Goal: Transaction & Acquisition: Purchase product/service

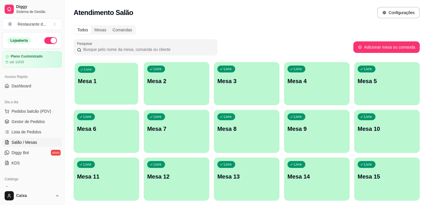
click at [102, 83] on p "Mesa 1" at bounding box center [106, 81] width 57 height 8
click at [128, 69] on div "Livre Mesa 1" at bounding box center [107, 80] width 64 height 35
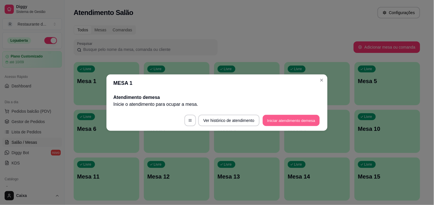
click at [287, 120] on button "Iniciar atendimento de mesa" at bounding box center [291, 120] width 57 height 11
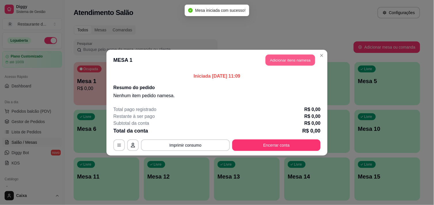
click at [294, 58] on button "Adicionar itens na mesa" at bounding box center [291, 59] width 50 height 11
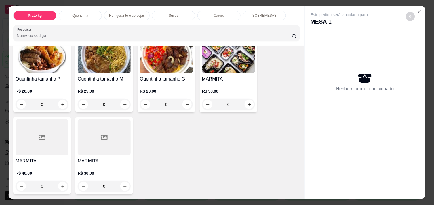
scroll to position [140, 0]
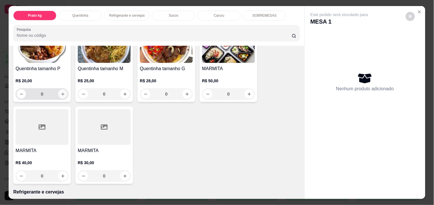
click at [61, 92] on icon "increase-product-quantity" at bounding box center [63, 94] width 4 height 4
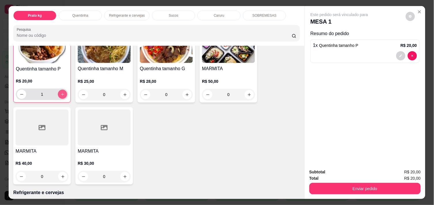
scroll to position [141, 0]
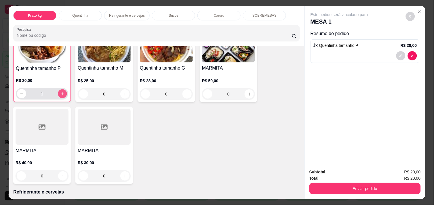
click at [60, 92] on icon "increase-product-quantity" at bounding box center [62, 94] width 4 height 4
type input "2"
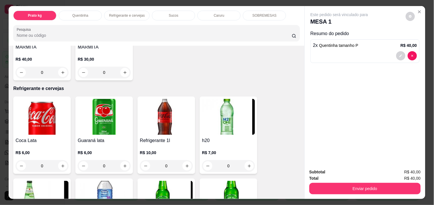
scroll to position [256, 0]
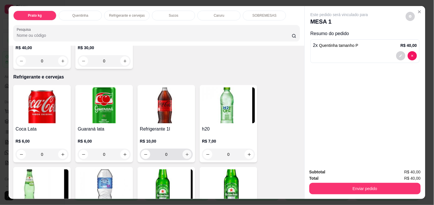
click at [186, 153] on icon "increase-product-quantity" at bounding box center [187, 155] width 4 height 4
type input "1"
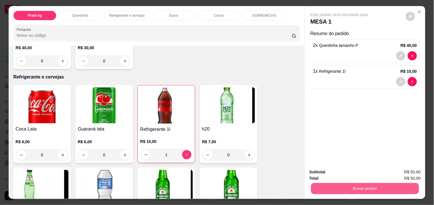
click at [367, 186] on button "Enviar pedido" at bounding box center [365, 188] width 108 height 11
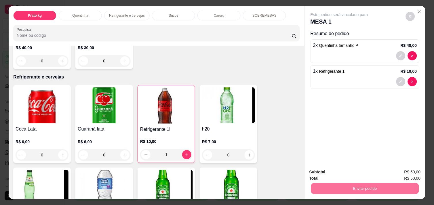
click at [352, 174] on button "Não registrar e enviar pedido" at bounding box center [346, 172] width 58 height 11
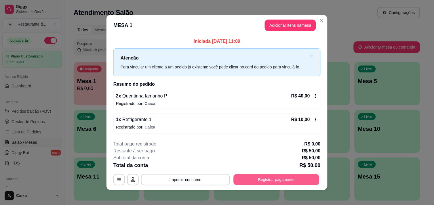
click at [287, 183] on button "Registrar pagamento" at bounding box center [277, 179] width 86 height 11
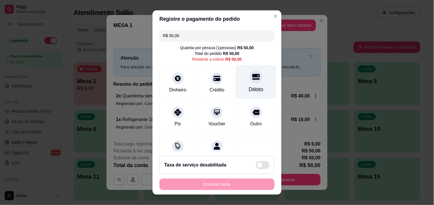
click at [252, 78] on icon at bounding box center [255, 76] width 7 height 7
type input "R$ 0,00"
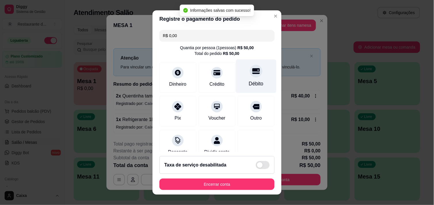
click at [250, 76] on div at bounding box center [256, 71] width 13 height 13
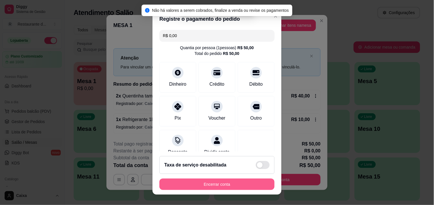
click at [210, 180] on button "Encerrar conta" at bounding box center [216, 185] width 115 height 12
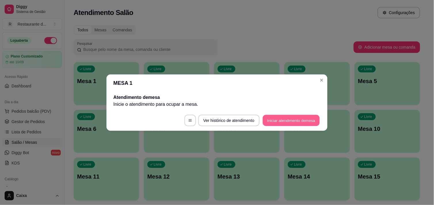
click at [284, 119] on button "Iniciar atendimento de mesa" at bounding box center [291, 120] width 57 height 11
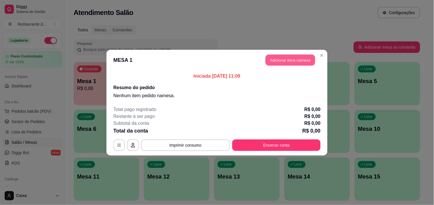
click at [292, 56] on button "Adicionar itens na mesa" at bounding box center [291, 59] width 50 height 11
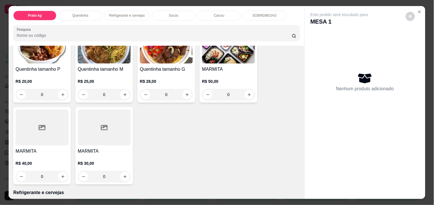
scroll to position [140, 0]
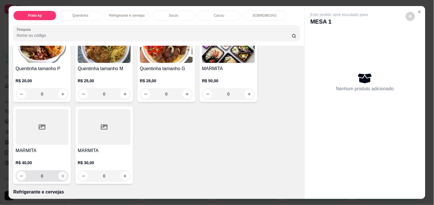
click at [61, 175] on icon "increase-product-quantity" at bounding box center [62, 176] width 3 height 3
type input "1"
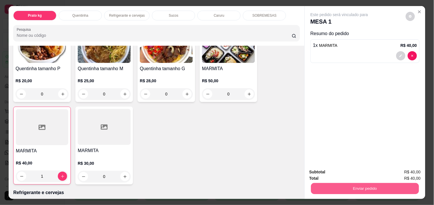
click at [366, 183] on button "Enviar pedido" at bounding box center [365, 188] width 108 height 11
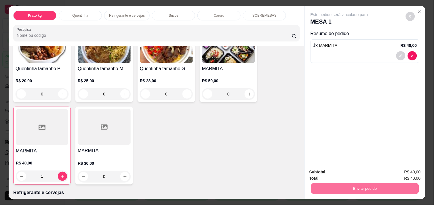
click at [356, 174] on button "Não registrar e enviar pedido" at bounding box center [346, 172] width 58 height 11
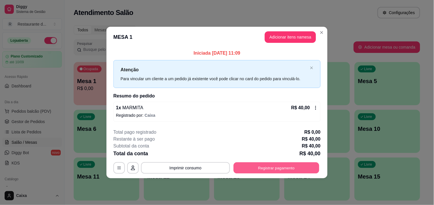
click at [296, 170] on button "Registrar pagamento" at bounding box center [277, 168] width 86 height 11
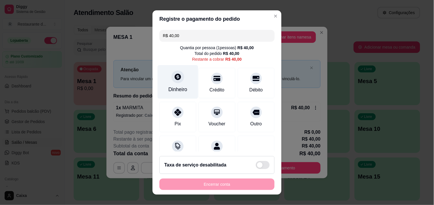
click at [175, 78] on icon at bounding box center [178, 77] width 6 height 6
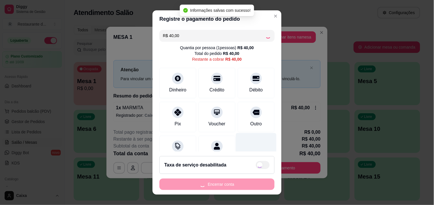
type input "R$ 0,00"
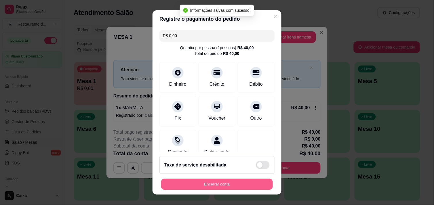
click at [209, 180] on button "Encerrar conta" at bounding box center [217, 184] width 112 height 11
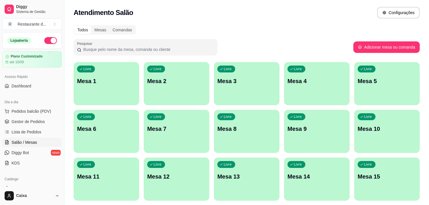
click at [253, 44] on div "Pesquisar" at bounding box center [214, 47] width 280 height 16
click at [106, 75] on div "Livre Mesa 1" at bounding box center [107, 80] width 64 height 35
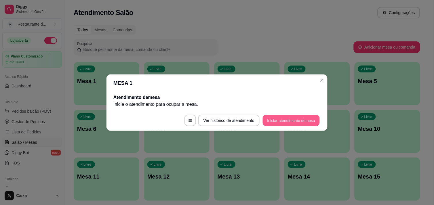
click at [273, 115] on button "Iniciar atendimento de mesa" at bounding box center [291, 120] width 57 height 11
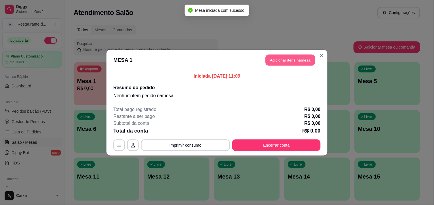
click at [292, 59] on button "Adicionar itens na mesa" at bounding box center [291, 59] width 50 height 11
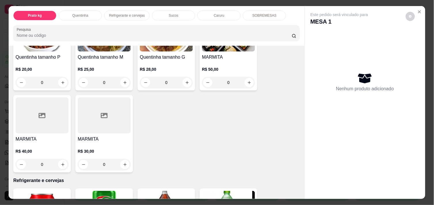
scroll to position [153, 0]
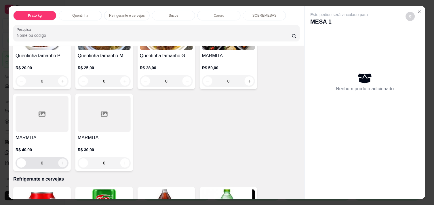
click at [58, 159] on button "increase-product-quantity" at bounding box center [62, 163] width 9 height 9
type input "1"
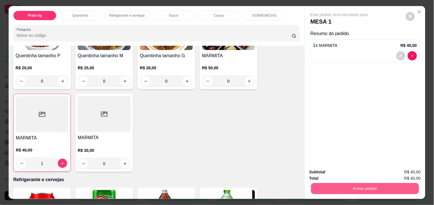
click at [351, 185] on button "Enviar pedido" at bounding box center [365, 188] width 108 height 11
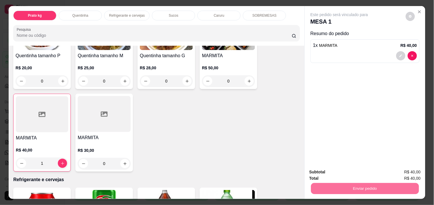
click at [345, 172] on button "Não registrar e enviar pedido" at bounding box center [346, 172] width 60 height 11
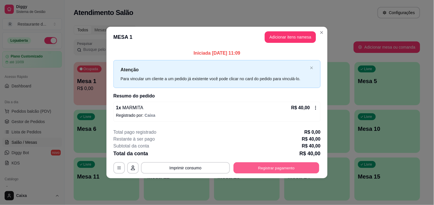
click at [288, 166] on button "Registrar pagamento" at bounding box center [277, 168] width 86 height 11
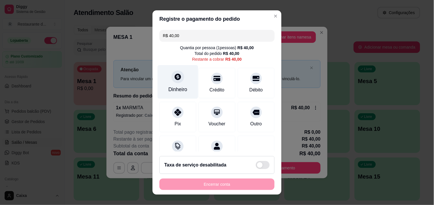
click at [172, 82] on div at bounding box center [178, 77] width 13 height 13
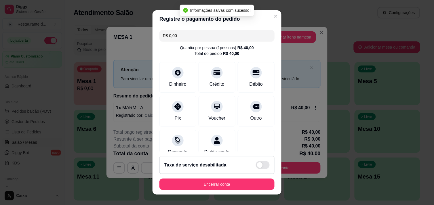
type input "R$ 0,00"
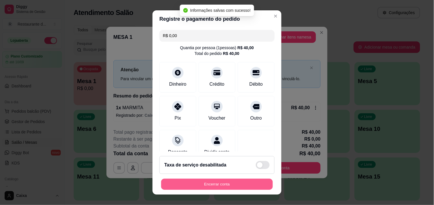
click at [211, 183] on button "Encerrar conta" at bounding box center [217, 184] width 112 height 11
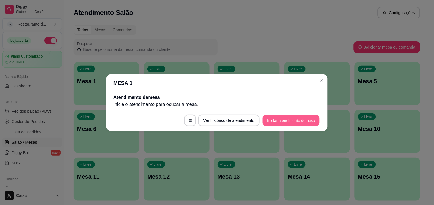
click at [278, 119] on button "Iniciar atendimento de mesa" at bounding box center [291, 120] width 57 height 11
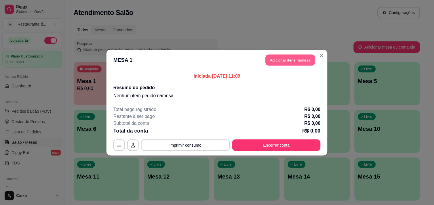
click at [297, 58] on button "Adicionar itens na mesa" at bounding box center [291, 59] width 50 height 11
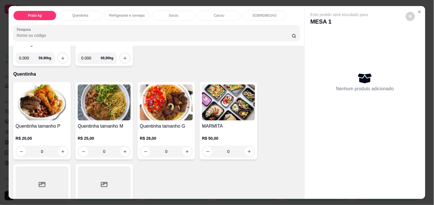
scroll to position [90, 0]
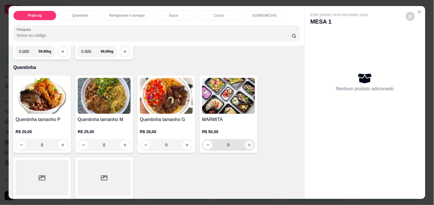
click at [247, 143] on icon "increase-product-quantity" at bounding box center [249, 145] width 4 height 4
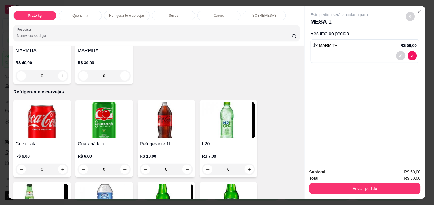
scroll to position [230, 0]
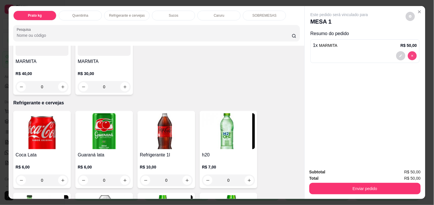
type input "0"
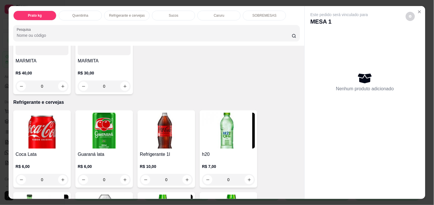
scroll to position [229, 0]
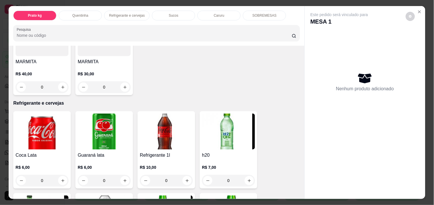
click at [409, 53] on div "Nenhum produto adicionado" at bounding box center [365, 82] width 109 height 113
click at [290, 81] on div "Quentinha tamanho P R$ 20,00 0 Quentinha tamanho M R$ 25,00 0 Quentinha tamanho…" at bounding box center [156, 15] width 287 height 159
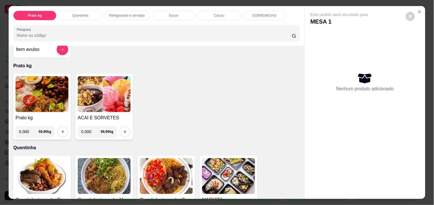
scroll to position [0, 0]
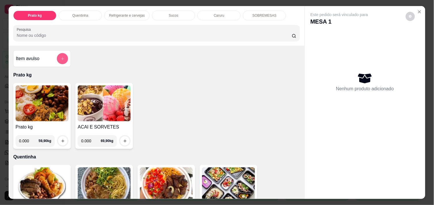
click at [61, 57] on icon "add-separate-item" at bounding box center [62, 59] width 4 height 4
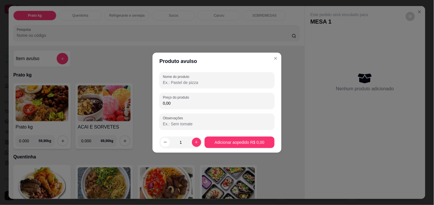
click at [200, 81] on input "Nome do produto" at bounding box center [217, 83] width 108 height 6
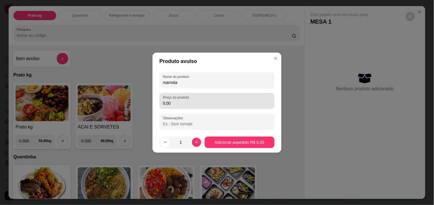
type input "marmita"
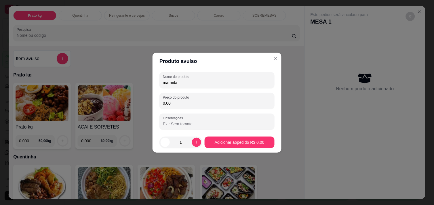
click at [181, 104] on input "0,00" at bounding box center [217, 103] width 108 height 6
type input "55,00"
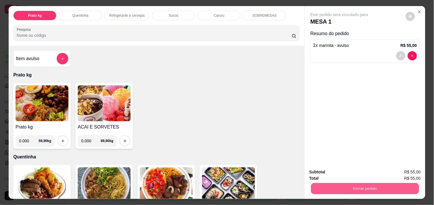
click at [370, 190] on button "Enviar pedido" at bounding box center [365, 188] width 108 height 11
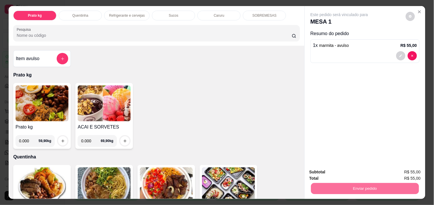
click at [364, 176] on button "Não registrar e enviar pedido" at bounding box center [346, 172] width 58 height 11
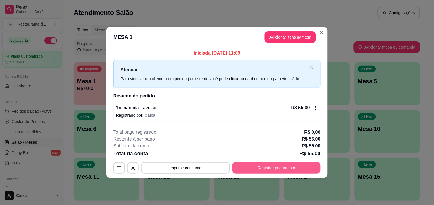
click at [284, 172] on button "Registrar pagamento" at bounding box center [276, 168] width 88 height 12
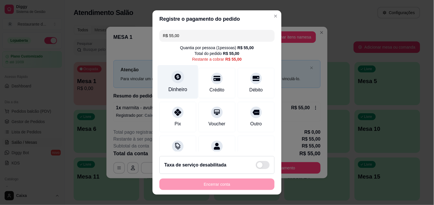
click at [168, 85] on div "Dinheiro" at bounding box center [178, 82] width 41 height 34
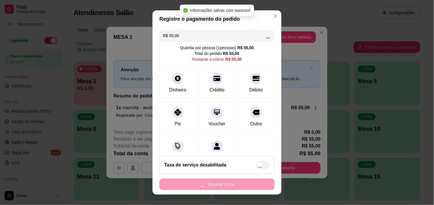
type input "R$ 0,00"
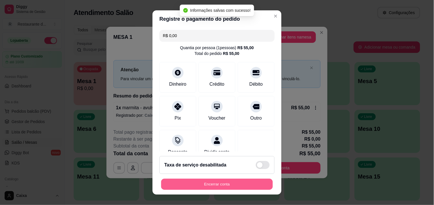
click at [224, 184] on button "Encerrar conta" at bounding box center [217, 184] width 112 height 11
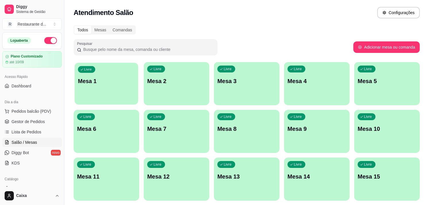
click at [105, 90] on div "Livre Mesa 1" at bounding box center [107, 80] width 64 height 35
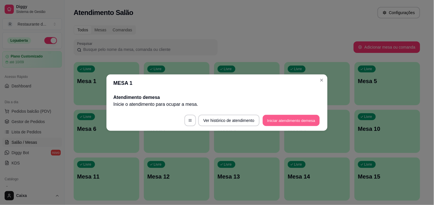
click at [294, 119] on button "Iniciar atendimento de mesa" at bounding box center [291, 120] width 57 height 11
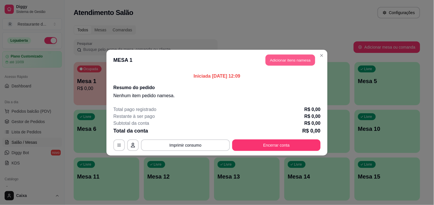
click at [285, 61] on button "Adicionar itens na mesa" at bounding box center [291, 59] width 50 height 11
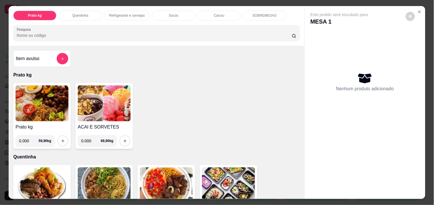
click at [29, 138] on input "0.000" at bounding box center [29, 141] width 20 height 12
type input "0.778"
click at [61, 139] on icon "increase-product-quantity" at bounding box center [63, 141] width 4 height 4
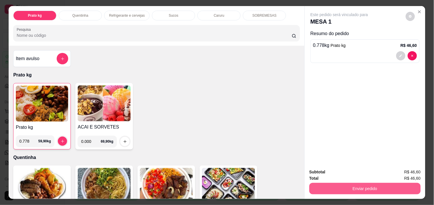
click at [352, 188] on button "Enviar pedido" at bounding box center [364, 189] width 111 height 12
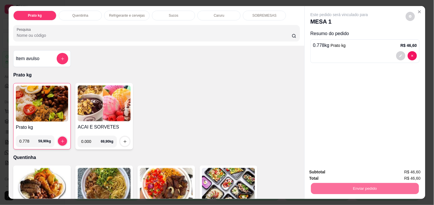
click at [343, 172] on button "Não registrar e enviar pedido" at bounding box center [346, 172] width 58 height 11
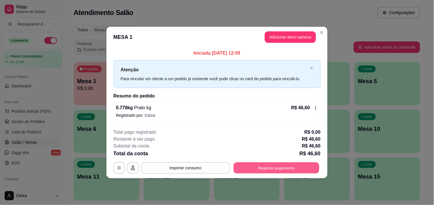
click at [290, 167] on button "Registrar pagamento" at bounding box center [277, 168] width 86 height 11
click at [290, 167] on button "Registrar pagamento" at bounding box center [276, 168] width 88 height 12
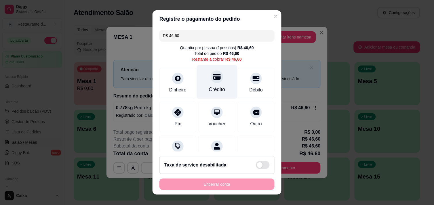
click at [213, 78] on icon at bounding box center [216, 77] width 7 height 6
type input "R$ 0,00"
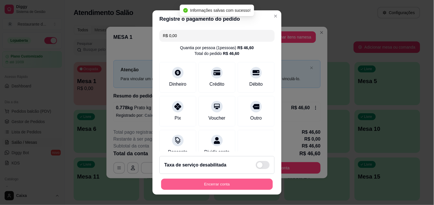
click at [212, 182] on button "Encerrar conta" at bounding box center [217, 184] width 112 height 11
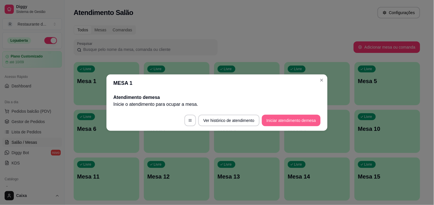
click at [292, 117] on button "Iniciar atendimento de mesa" at bounding box center [291, 121] width 59 height 12
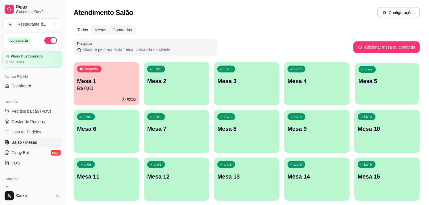
click at [389, 87] on div "Livre Mesa 5" at bounding box center [387, 80] width 64 height 35
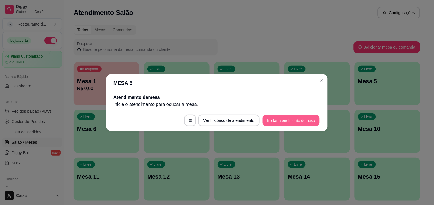
click at [285, 116] on button "Iniciar atendimento de mesa" at bounding box center [291, 120] width 57 height 11
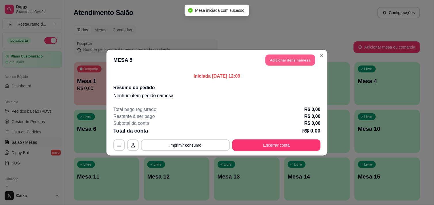
click at [298, 61] on button "Adicionar itens na mesa" at bounding box center [291, 59] width 50 height 11
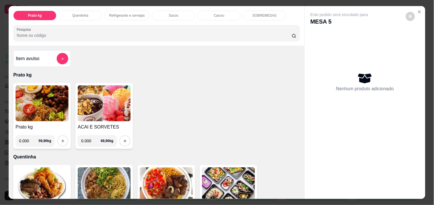
click at [28, 137] on input "0.000" at bounding box center [29, 141] width 20 height 12
type input "0.352"
click at [61, 139] on icon "increase-product-quantity" at bounding box center [63, 141] width 4 height 4
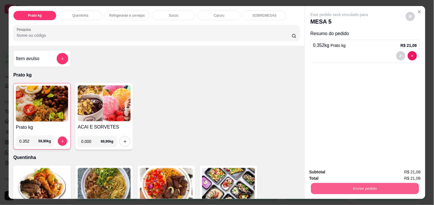
click at [349, 183] on button "Enviar pedido" at bounding box center [365, 188] width 108 height 11
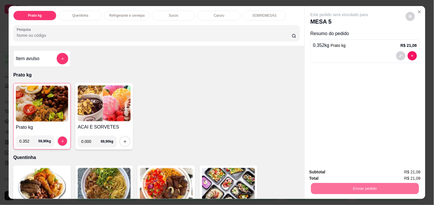
click at [334, 174] on button "Não registrar e enviar pedido" at bounding box center [346, 172] width 58 height 11
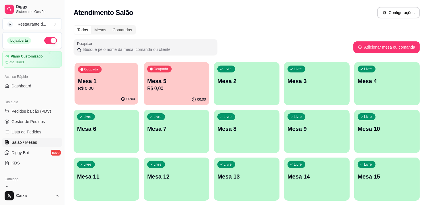
click at [103, 81] on p "Mesa 1" at bounding box center [106, 81] width 57 height 8
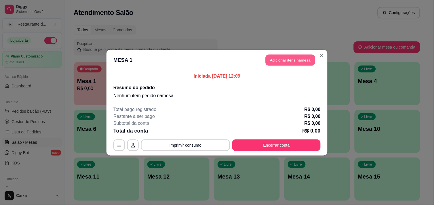
click at [283, 58] on button "Adicionar itens na mesa" at bounding box center [291, 59] width 50 height 11
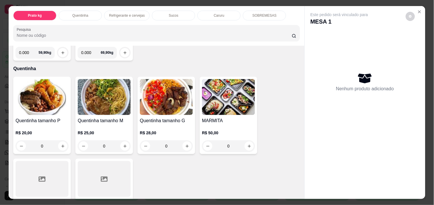
scroll to position [90, 0]
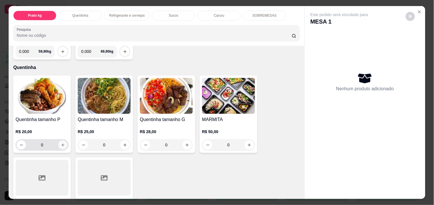
click at [61, 144] on icon "increase-product-quantity" at bounding box center [63, 145] width 4 height 4
type input "1"
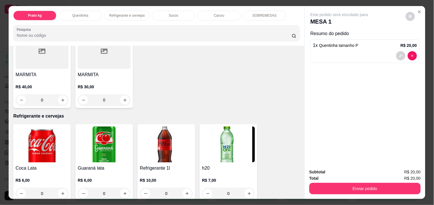
scroll to position [217, 0]
click at [61, 191] on icon "increase-product-quantity" at bounding box center [63, 193] width 4 height 4
type input "1"
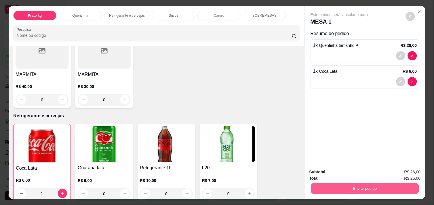
click at [355, 183] on button "Enviar pedido" at bounding box center [365, 188] width 108 height 11
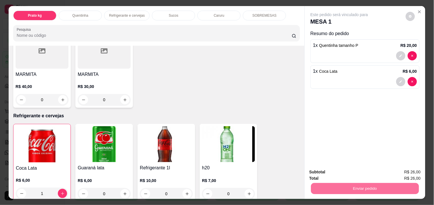
click at [347, 174] on button "Não registrar e enviar pedido" at bounding box center [346, 172] width 58 height 11
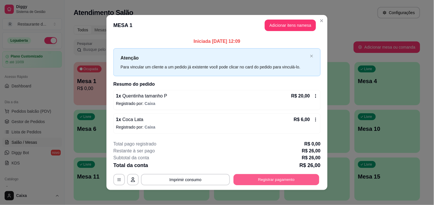
click at [282, 179] on button "Registrar pagamento" at bounding box center [277, 179] width 86 height 11
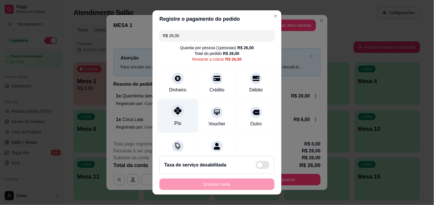
click at [174, 113] on icon at bounding box center [177, 110] width 7 height 7
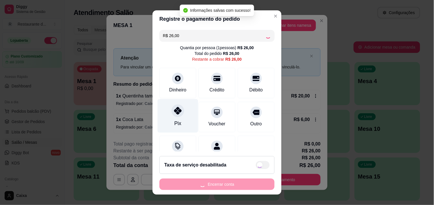
type input "R$ 0,00"
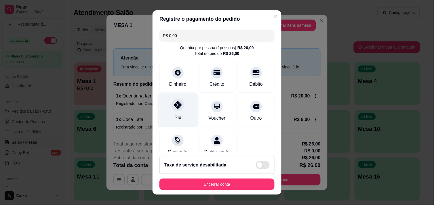
click at [174, 113] on div "Pix" at bounding box center [178, 110] width 41 height 34
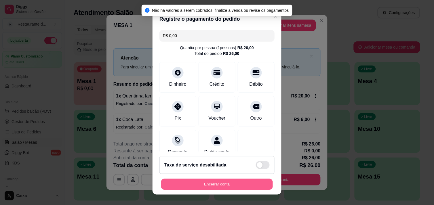
click at [204, 182] on button "Encerrar conta" at bounding box center [217, 184] width 112 height 11
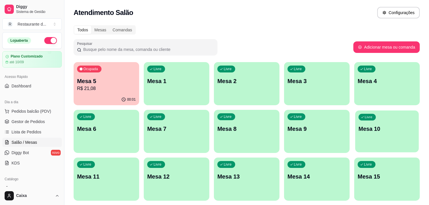
click at [391, 130] on p "Mesa 10" at bounding box center [387, 129] width 57 height 8
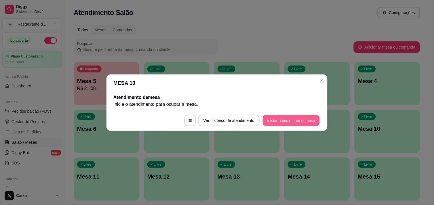
click at [296, 120] on button "Iniciar atendimento de mesa" at bounding box center [291, 120] width 57 height 11
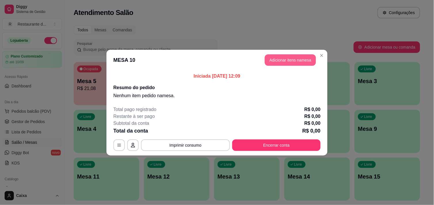
click at [286, 64] on button "Adicionar itens na mesa" at bounding box center [290, 60] width 51 height 12
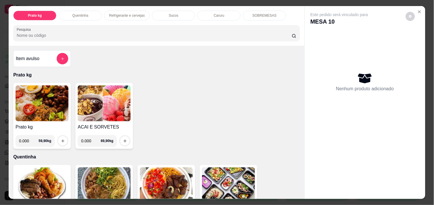
click at [26, 140] on input "0.000" at bounding box center [29, 141] width 20 height 12
type input "0.576"
click at [61, 139] on icon "increase-product-quantity" at bounding box center [63, 141] width 4 height 4
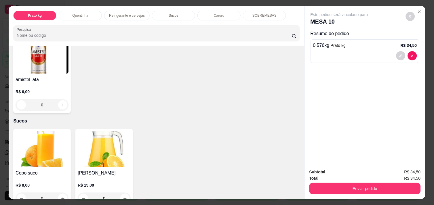
scroll to position [473, 0]
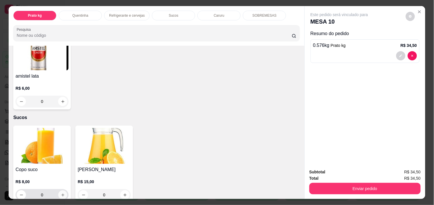
click at [61, 194] on icon "increase-product-quantity" at bounding box center [63, 195] width 4 height 4
type input "1"
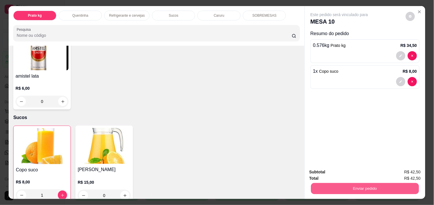
click at [342, 184] on button "Enviar pedido" at bounding box center [365, 188] width 108 height 11
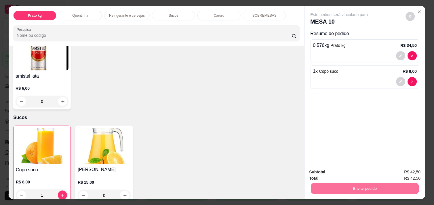
click at [339, 174] on button "Não registrar e enviar pedido" at bounding box center [346, 172] width 58 height 11
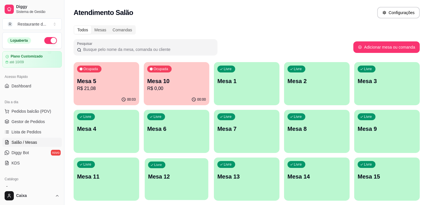
click at [189, 187] on div "Livre Mesa 12" at bounding box center [177, 175] width 64 height 35
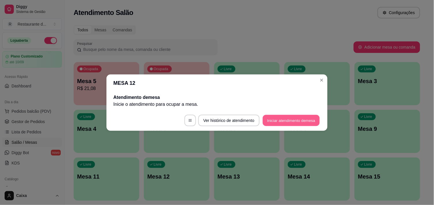
click at [280, 120] on button "Iniciar atendimento de mesa" at bounding box center [291, 120] width 57 height 11
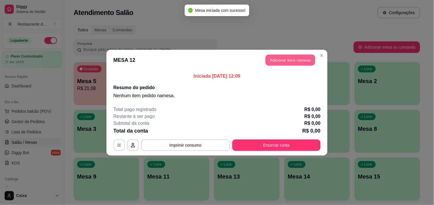
click at [289, 60] on button "Adicionar itens na mesa" at bounding box center [291, 59] width 50 height 11
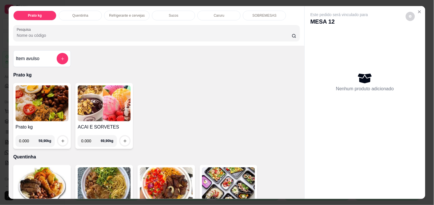
click at [28, 139] on input "0.000" at bounding box center [29, 141] width 20 height 12
type input "0.442"
click at [61, 139] on icon "increase-product-quantity" at bounding box center [63, 141] width 4 height 4
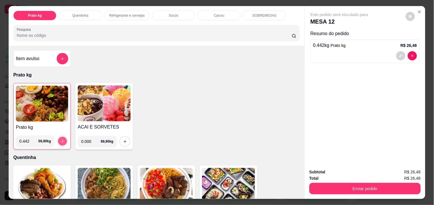
click at [60, 139] on icon "increase-product-quantity" at bounding box center [62, 141] width 4 height 4
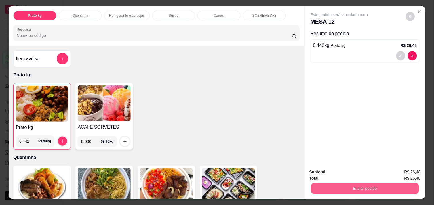
click at [345, 183] on button "Enviar pedido" at bounding box center [365, 188] width 108 height 11
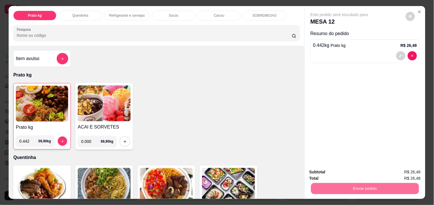
click at [344, 173] on button "Não registrar e enviar pedido" at bounding box center [346, 172] width 60 height 11
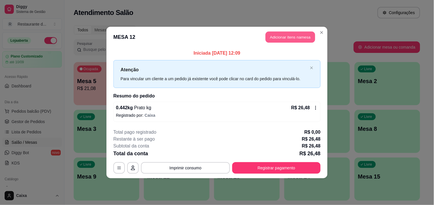
click at [292, 35] on button "Adicionar itens na mesa" at bounding box center [291, 37] width 50 height 11
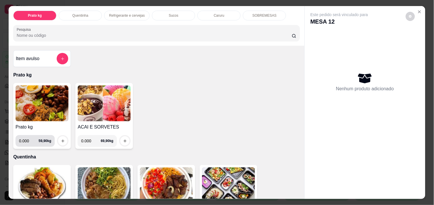
click at [28, 138] on input "0.000" at bounding box center [29, 141] width 20 height 12
type input "0.466"
click at [61, 139] on icon "increase-product-quantity" at bounding box center [63, 141] width 4 height 4
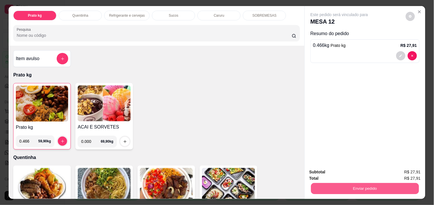
click at [337, 189] on button "Enviar pedido" at bounding box center [365, 188] width 108 height 11
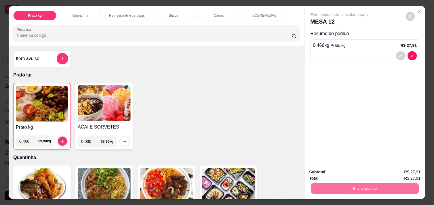
click at [333, 170] on button "Não registrar e enviar pedido" at bounding box center [346, 172] width 58 height 11
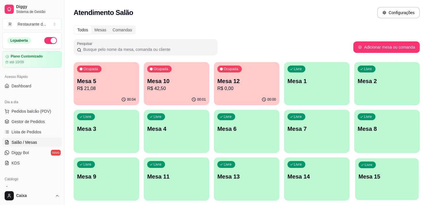
click at [382, 168] on div "Livre Mesa 15" at bounding box center [387, 175] width 64 height 35
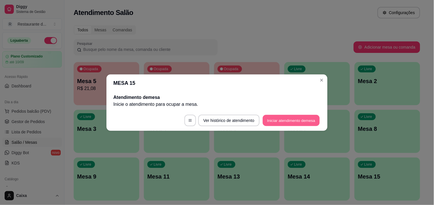
click at [311, 119] on button "Iniciar atendimento de mesa" at bounding box center [291, 120] width 57 height 11
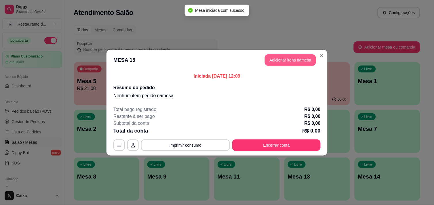
click at [292, 57] on button "Adicionar itens na mesa" at bounding box center [290, 60] width 51 height 12
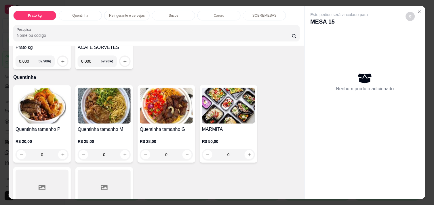
scroll to position [90, 0]
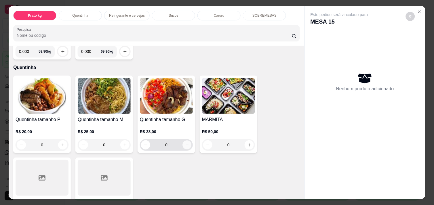
click at [185, 143] on icon "increase-product-quantity" at bounding box center [187, 145] width 4 height 4
type input "1"
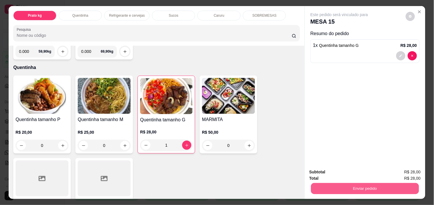
click at [383, 185] on button "Enviar pedido" at bounding box center [365, 188] width 108 height 11
click at [383, 185] on button "Enviar pedido" at bounding box center [364, 189] width 111 height 12
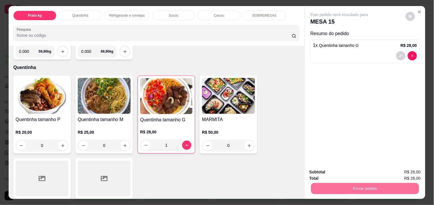
click at [355, 173] on button "Não registrar e enviar pedido" at bounding box center [346, 172] width 60 height 11
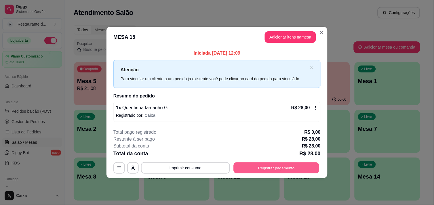
click at [283, 167] on button "Registrar pagamento" at bounding box center [277, 168] width 86 height 11
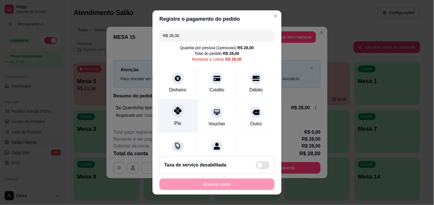
click at [176, 114] on icon at bounding box center [177, 110] width 7 height 7
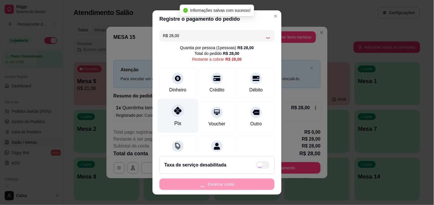
type input "R$ 0,00"
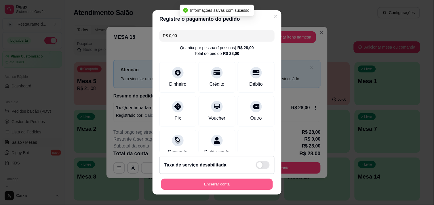
click at [215, 181] on button "Encerrar conta" at bounding box center [217, 184] width 112 height 11
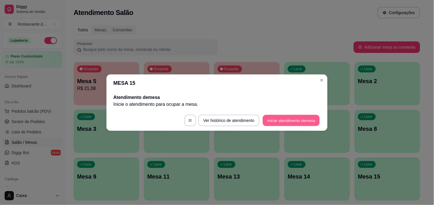
click at [290, 121] on button "Iniciar atendimento de mesa" at bounding box center [291, 120] width 57 height 11
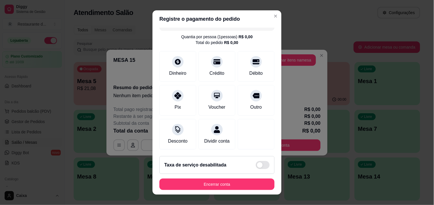
scroll to position [18, 0]
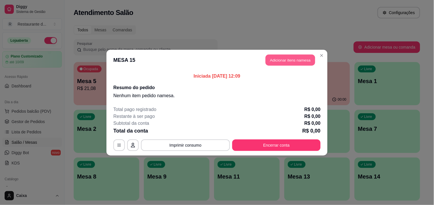
click at [283, 59] on button "Adicionar itens na mesa" at bounding box center [291, 59] width 50 height 11
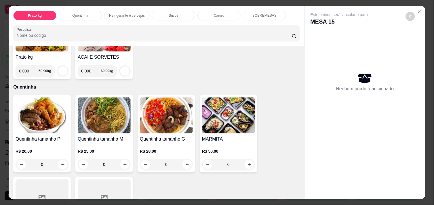
scroll to position [77, 0]
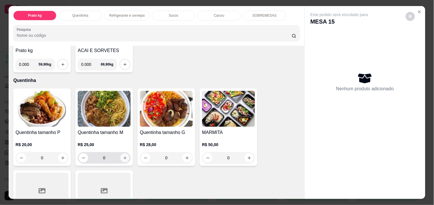
click at [123, 156] on icon "increase-product-quantity" at bounding box center [125, 158] width 4 height 4
type input "1"
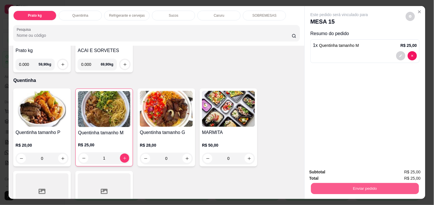
click at [343, 185] on button "Enviar pedido" at bounding box center [365, 188] width 108 height 11
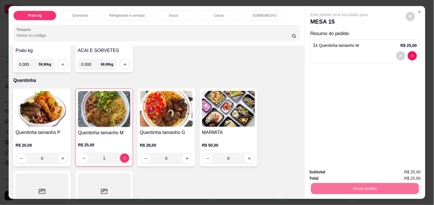
click at [338, 176] on button "Não registrar e enviar pedido" at bounding box center [346, 172] width 58 height 11
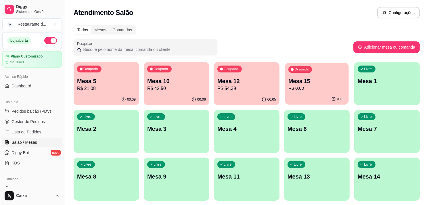
click at [314, 84] on p "Mesa 15" at bounding box center [317, 81] width 57 height 8
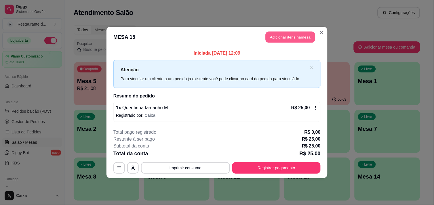
click at [287, 39] on button "Adicionar itens na mesa" at bounding box center [291, 37] width 50 height 11
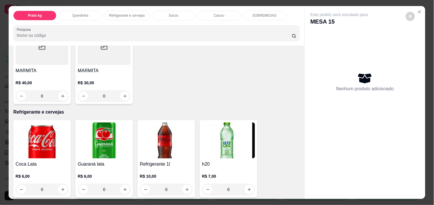
scroll to position [230, 0]
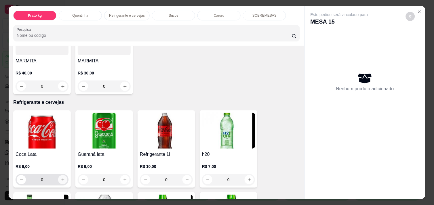
click at [61, 178] on icon "increase-product-quantity" at bounding box center [63, 180] width 4 height 4
type input "1"
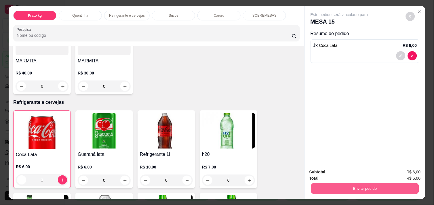
click at [368, 183] on button "Enviar pedido" at bounding box center [365, 188] width 108 height 11
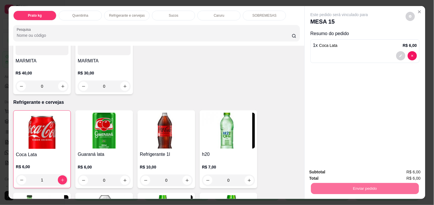
click at [350, 170] on button "Não registrar e enviar pedido" at bounding box center [346, 172] width 58 height 11
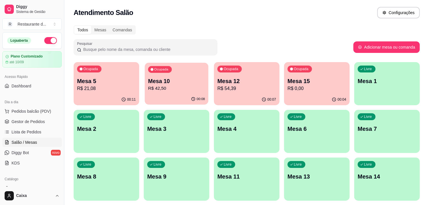
click at [187, 87] on p "R$ 42,50" at bounding box center [176, 88] width 57 height 7
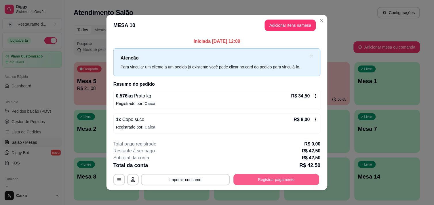
click at [265, 176] on button "Registrar pagamento" at bounding box center [277, 179] width 86 height 11
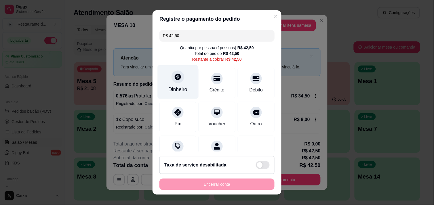
click at [173, 82] on div at bounding box center [178, 77] width 13 height 13
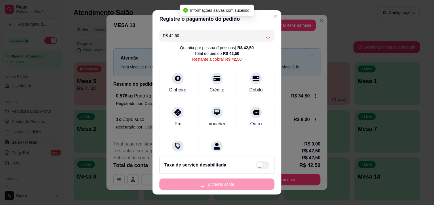
type input "R$ 0,00"
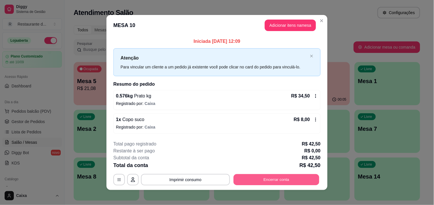
click at [266, 180] on button "Encerrar conta" at bounding box center [277, 179] width 86 height 11
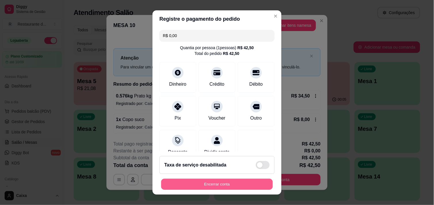
click at [212, 184] on button "Encerrar conta" at bounding box center [217, 184] width 112 height 11
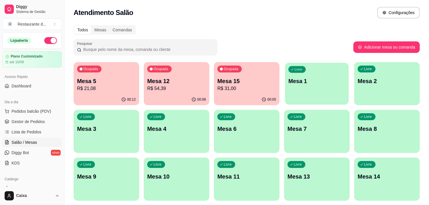
click at [341, 71] on div "Livre Mesa 1" at bounding box center [317, 80] width 64 height 35
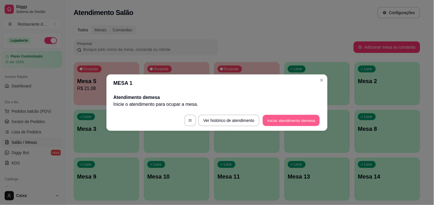
click at [293, 120] on button "Iniciar atendimento de mesa" at bounding box center [291, 120] width 57 height 11
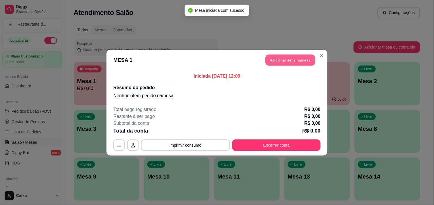
click at [292, 60] on button "Adicionar itens na mesa" at bounding box center [291, 59] width 50 height 11
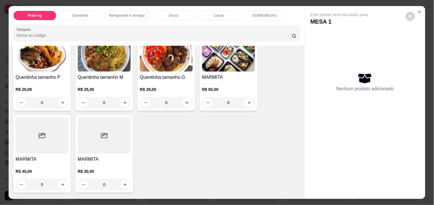
scroll to position [115, 0]
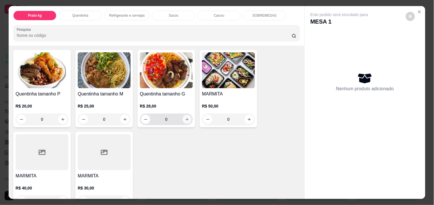
click at [186, 117] on icon "increase-product-quantity" at bounding box center [187, 119] width 4 height 4
type input "1"
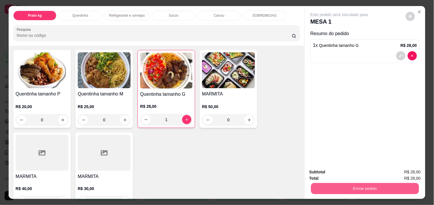
click at [347, 188] on button "Enviar pedido" at bounding box center [365, 188] width 108 height 11
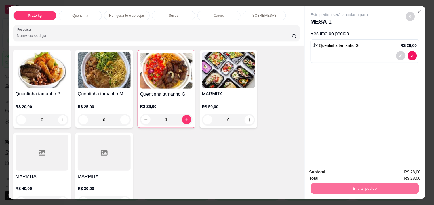
click at [330, 168] on button "Não registrar e enviar pedido" at bounding box center [346, 172] width 58 height 11
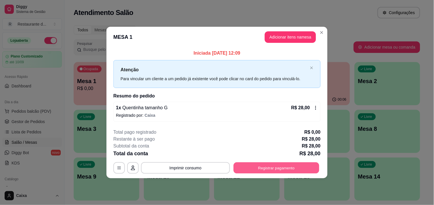
click at [274, 169] on button "Registrar pagamento" at bounding box center [277, 168] width 86 height 11
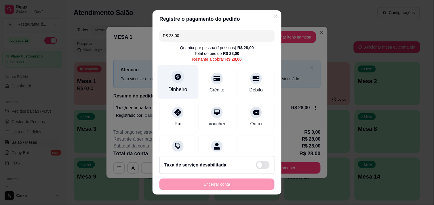
click at [165, 79] on div "Dinheiro" at bounding box center [178, 82] width 41 height 34
click at [266, 130] on div "R$ 28,00 Quantia por pessoa ( 1 pessoas) R$ 28,00 Total do pedido R$ 28,00 Rest…" at bounding box center [217, 90] width 129 height 124
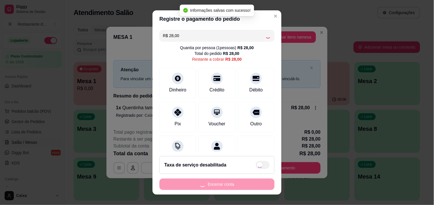
type input "R$ 0,00"
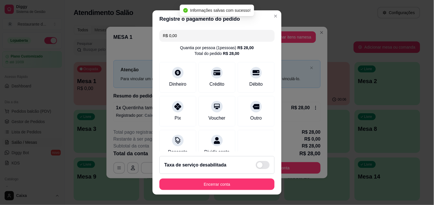
click at [266, 130] on div "R$ 0,00 Quantia por pessoa ( 1 pessoas) R$ 28,00 Total do pedido R$ 28,00 Dinhe…" at bounding box center [217, 90] width 129 height 124
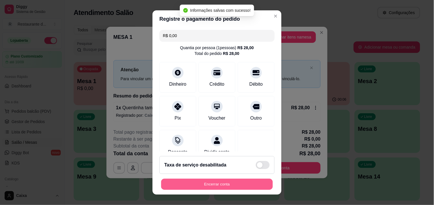
click at [226, 180] on button "Encerrar conta" at bounding box center [217, 184] width 112 height 11
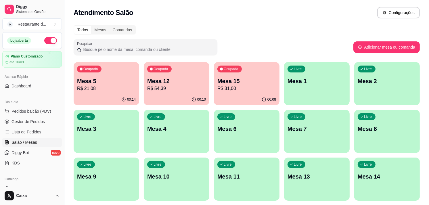
click at [113, 91] on p "R$ 21,08" at bounding box center [106, 88] width 57 height 7
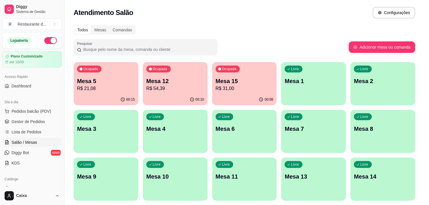
click at [113, 91] on header "MESA 5" at bounding box center [215, 91] width 226 height 18
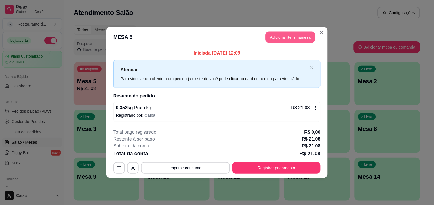
click at [278, 34] on button "Adicionar itens na mesa" at bounding box center [291, 37] width 50 height 11
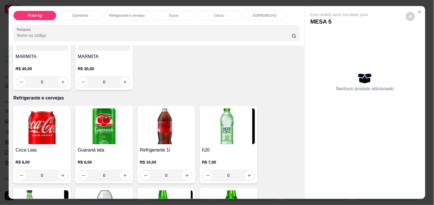
scroll to position [243, 0]
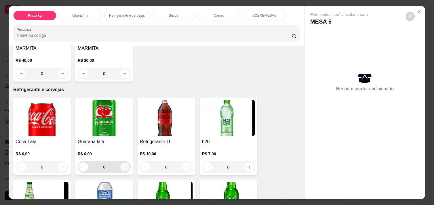
click at [121, 163] on button "increase-product-quantity" at bounding box center [125, 167] width 9 height 9
type input "1"
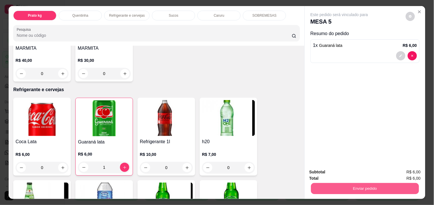
click at [341, 191] on button "Enviar pedido" at bounding box center [365, 188] width 108 height 11
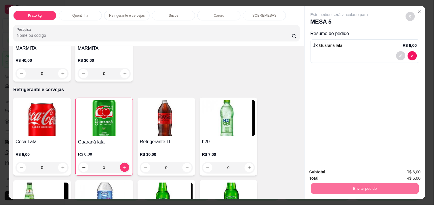
click at [332, 174] on button "Não registrar e enviar pedido" at bounding box center [346, 172] width 60 height 11
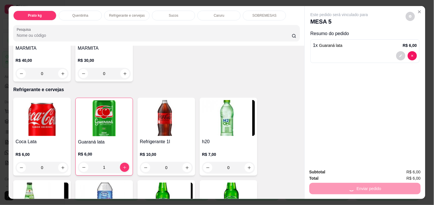
click at [353, 185] on div "Enviar pedido" at bounding box center [364, 188] width 111 height 13
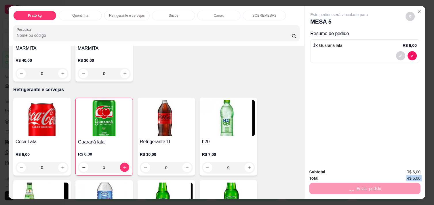
click at [353, 185] on div "Enviar pedido" at bounding box center [364, 188] width 111 height 13
drag, startPoint x: 353, startPoint y: 185, endPoint x: 345, endPoint y: 134, distance: 52.0
click at [345, 134] on div "Este pedido será vinculado para MESA 5 Resumo do pedido 1 x Guaraná lata R$ 6,00" at bounding box center [365, 85] width 121 height 158
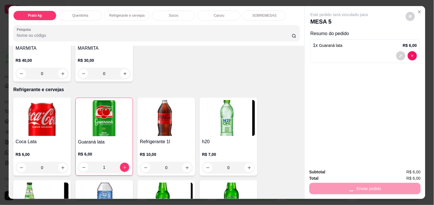
click at [355, 187] on div "Enviar pedido" at bounding box center [364, 188] width 111 height 13
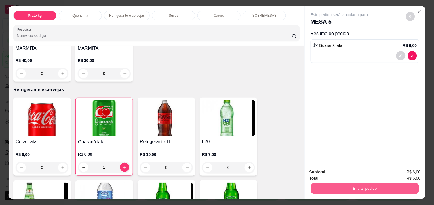
click at [355, 187] on button "Enviar pedido" at bounding box center [365, 188] width 108 height 11
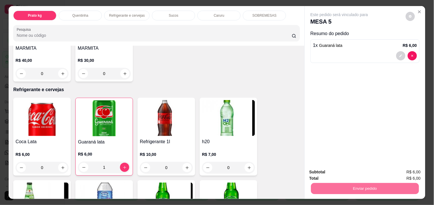
click at [349, 170] on button "Não registrar e enviar pedido" at bounding box center [346, 172] width 58 height 11
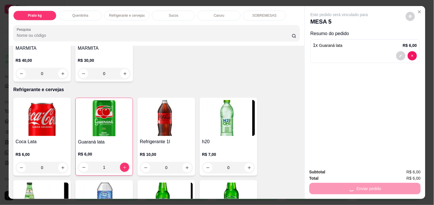
click at [358, 191] on div "Enviar pedido" at bounding box center [364, 188] width 111 height 13
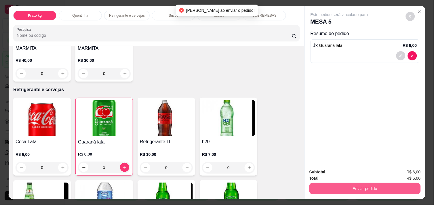
click at [357, 183] on button "Enviar pedido" at bounding box center [364, 189] width 111 height 12
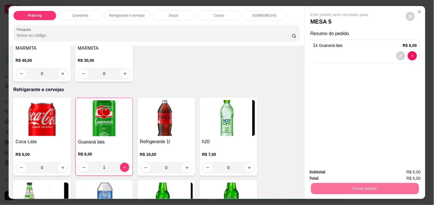
click at [345, 172] on button "Não registrar e enviar pedido" at bounding box center [346, 172] width 58 height 11
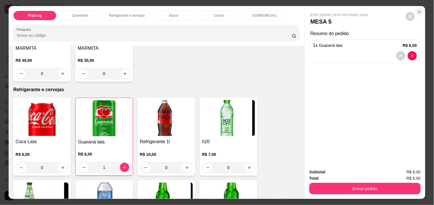
click at [418, 11] on icon "Close" at bounding box center [419, 12] width 2 height 2
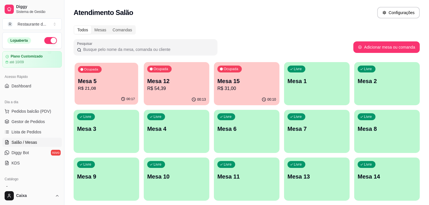
click at [111, 101] on div "00:17" at bounding box center [107, 99] width 64 height 11
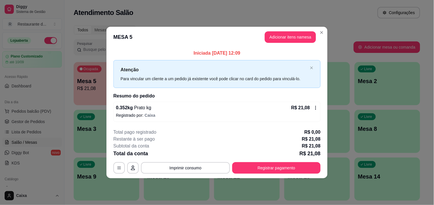
click at [142, 110] on span "Prato kg" at bounding box center [142, 107] width 18 height 5
click at [290, 34] on button "Adicionar itens na mesa" at bounding box center [291, 37] width 50 height 11
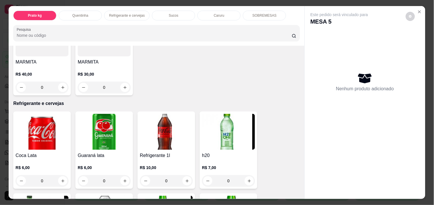
scroll to position [230, 0]
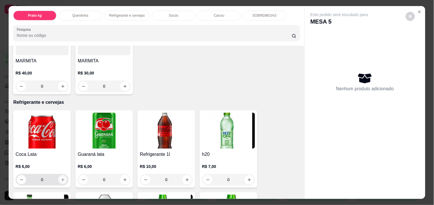
click at [61, 178] on icon "increase-product-quantity" at bounding box center [63, 180] width 4 height 4
type input "1"
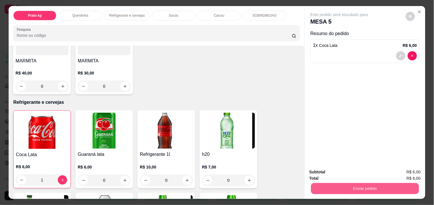
click at [340, 183] on button "Enviar pedido" at bounding box center [365, 188] width 108 height 11
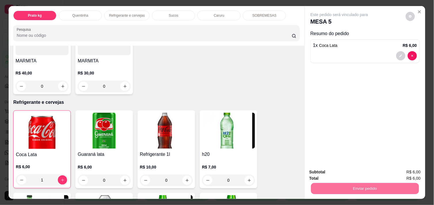
click at [338, 174] on button "Não registrar e enviar pedido" at bounding box center [346, 172] width 58 height 11
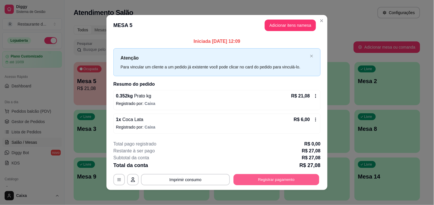
click at [270, 180] on button "Registrar pagamento" at bounding box center [277, 179] width 86 height 11
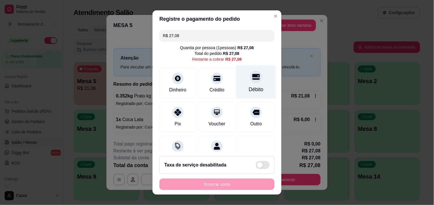
click at [253, 74] on div "Débito" at bounding box center [256, 82] width 41 height 34
click at [250, 78] on div at bounding box center [256, 77] width 13 height 13
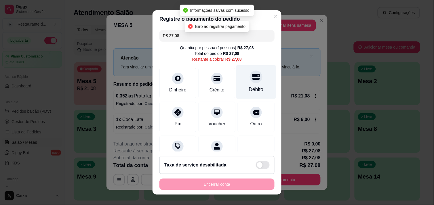
type input "R$ 0,00"
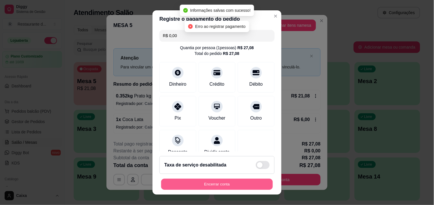
click at [212, 181] on button "Encerrar conta" at bounding box center [217, 184] width 112 height 11
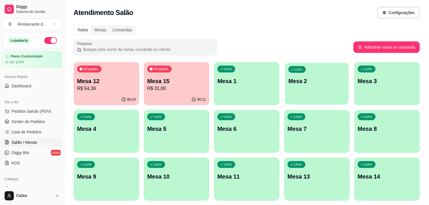
click at [337, 66] on div "Livre Mesa 2" at bounding box center [317, 80] width 64 height 35
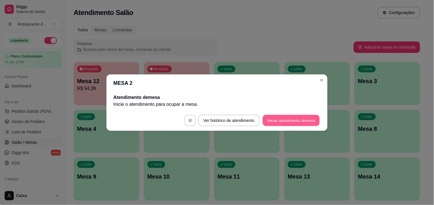
click at [297, 119] on button "Iniciar atendimento de mesa" at bounding box center [291, 120] width 57 height 11
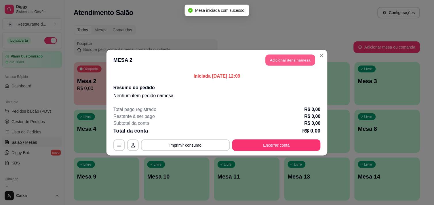
click at [298, 58] on button "Adicionar itens na mesa" at bounding box center [291, 59] width 50 height 11
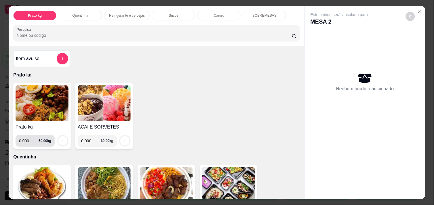
click at [28, 140] on input "0.000" at bounding box center [29, 141] width 20 height 12
type input "0.464"
click at [61, 139] on icon "increase-product-quantity" at bounding box center [63, 141] width 4 height 4
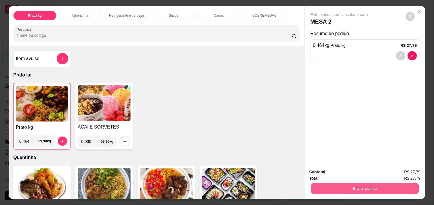
click at [390, 183] on button "Enviar pedido" at bounding box center [365, 188] width 108 height 11
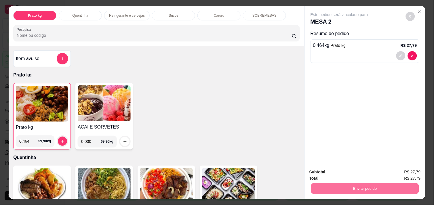
click at [340, 174] on button "Não registrar e enviar pedido" at bounding box center [346, 172] width 58 height 11
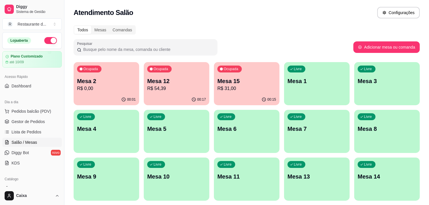
click at [390, 74] on div "Livre Mesa 3" at bounding box center [388, 80] width 66 height 36
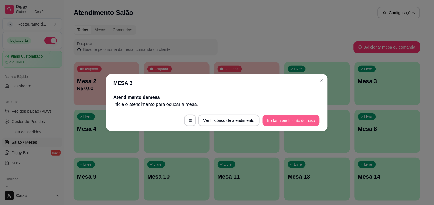
click at [301, 121] on button "Iniciar atendimento de mesa" at bounding box center [291, 120] width 57 height 11
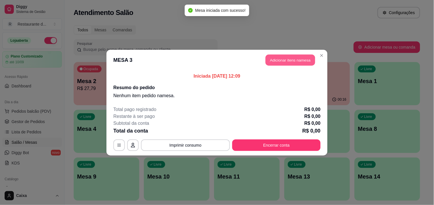
click at [296, 60] on button "Adicionar itens na mesa" at bounding box center [291, 59] width 50 height 11
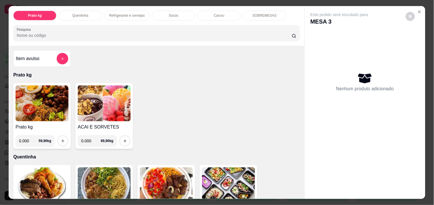
click at [28, 140] on input "0.000" at bounding box center [29, 141] width 20 height 12
type input "0.402"
click at [61, 139] on icon "increase-product-quantity" at bounding box center [63, 141] width 4 height 4
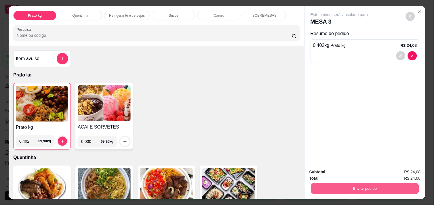
click at [333, 189] on button "Enviar pedido" at bounding box center [365, 188] width 108 height 11
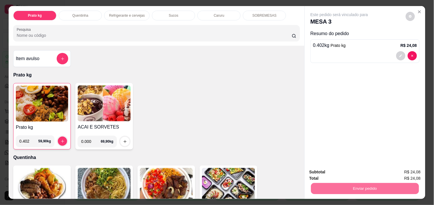
click at [327, 169] on button "Não registrar e enviar pedido" at bounding box center [346, 172] width 58 height 11
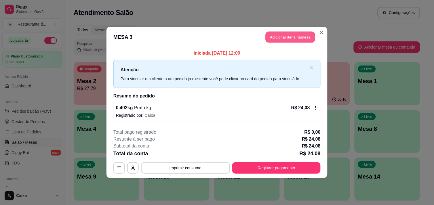
click at [286, 39] on button "Adicionar itens na mesa" at bounding box center [291, 37] width 50 height 11
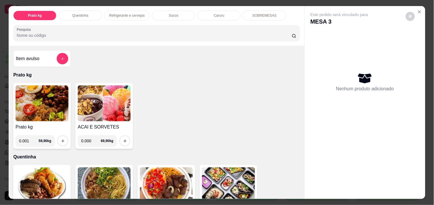
click at [31, 139] on input "0.001" at bounding box center [29, 141] width 20 height 12
type input "0.442"
click at [61, 140] on icon "increase-product-quantity" at bounding box center [63, 141] width 4 height 4
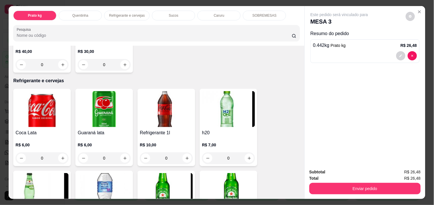
scroll to position [256, 0]
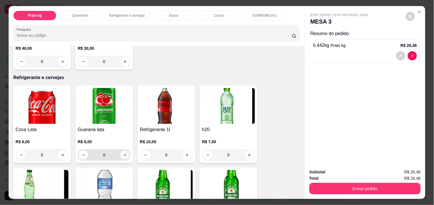
click at [123, 153] on icon "increase-product-quantity" at bounding box center [125, 155] width 4 height 4
type input "1"
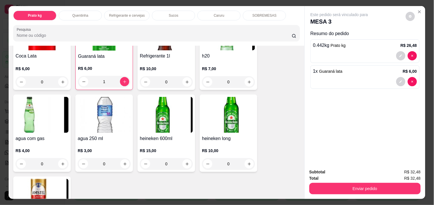
scroll to position [345, 0]
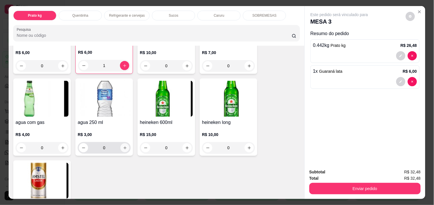
click at [125, 144] on button "increase-product-quantity" at bounding box center [125, 148] width 9 height 9
type input "1"
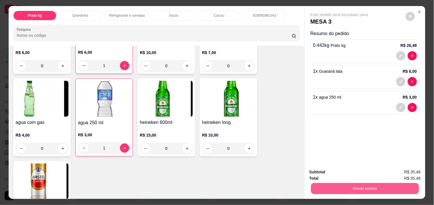
click at [374, 183] on button "Enviar pedido" at bounding box center [365, 188] width 108 height 11
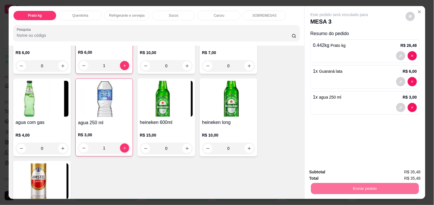
click at [363, 173] on button "Não registrar e enviar pedido" at bounding box center [346, 172] width 58 height 11
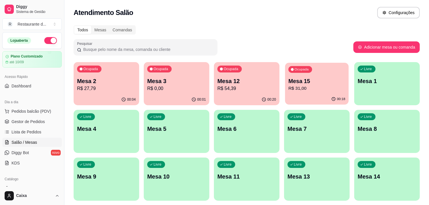
click at [298, 95] on div "00:18" at bounding box center [317, 99] width 64 height 11
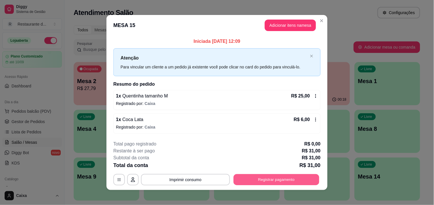
click at [274, 175] on button "Registrar pagamento" at bounding box center [277, 179] width 86 height 11
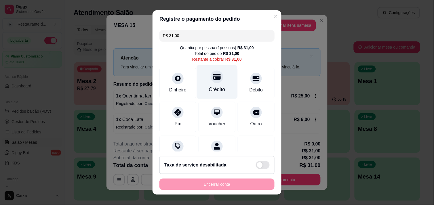
click at [207, 84] on div "Crédito" at bounding box center [217, 82] width 41 height 34
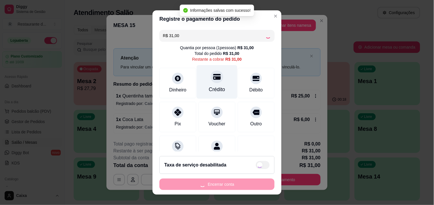
type input "R$ 0,00"
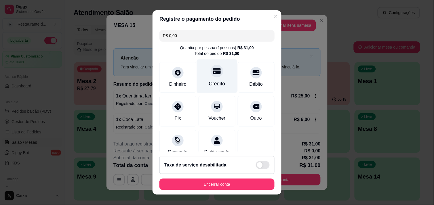
click at [209, 84] on div "Crédito" at bounding box center [217, 83] width 16 height 7
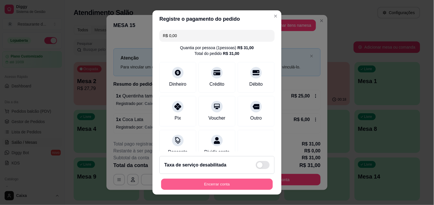
click at [211, 180] on button "Encerrar conta" at bounding box center [217, 184] width 112 height 11
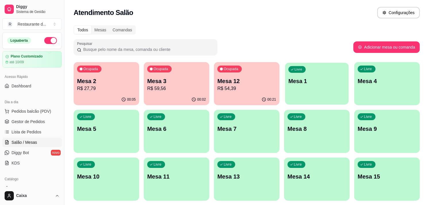
click at [303, 69] on div "Livre" at bounding box center [297, 69] width 17 height 7
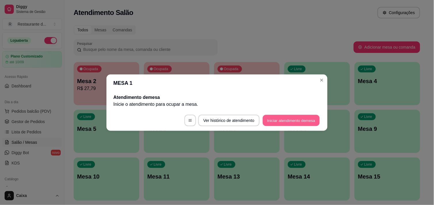
click at [293, 121] on button "Iniciar atendimento de mesa" at bounding box center [291, 120] width 57 height 11
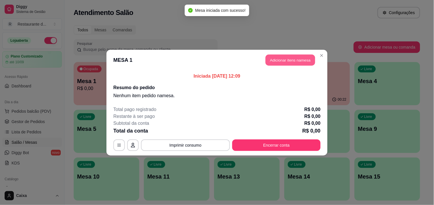
click at [294, 58] on button "Adicionar itens na mesa" at bounding box center [291, 59] width 50 height 11
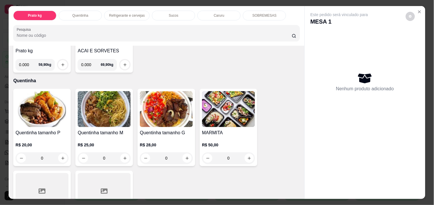
scroll to position [77, 0]
click at [185, 156] on icon "increase-product-quantity" at bounding box center [187, 158] width 4 height 4
type input "1"
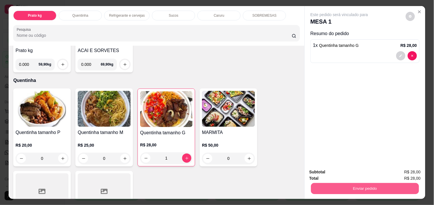
click at [360, 183] on button "Enviar pedido" at bounding box center [365, 188] width 108 height 11
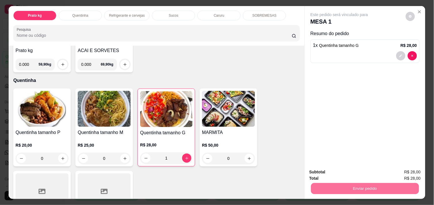
click at [347, 170] on button "Não registrar e enviar pedido" at bounding box center [346, 172] width 58 height 11
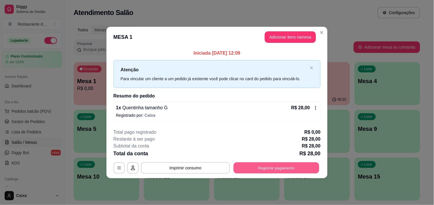
click at [294, 172] on button "Registrar pagamento" at bounding box center [277, 168] width 86 height 11
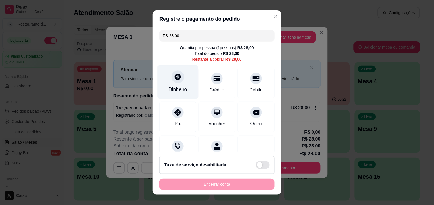
click at [175, 83] on div "Dinheiro" at bounding box center [178, 82] width 41 height 34
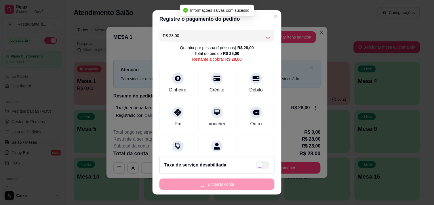
type input "R$ 0,00"
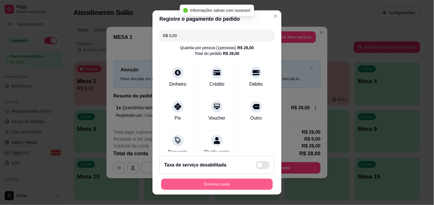
click at [218, 187] on button "Encerrar conta" at bounding box center [217, 184] width 112 height 11
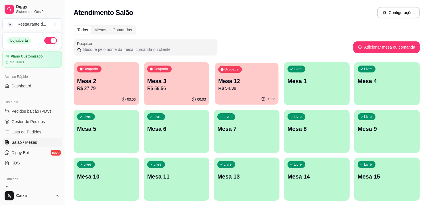
click at [234, 94] on button "Ocupada Mesa 12 R$ 54,39 00:22" at bounding box center [247, 84] width 64 height 42
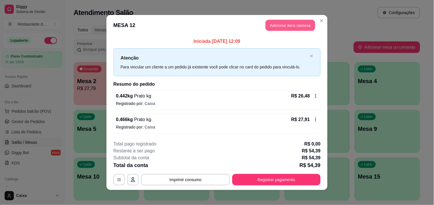
click at [292, 24] on button "Adicionar itens na mesa" at bounding box center [291, 25] width 50 height 11
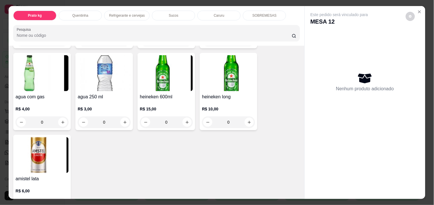
scroll to position [371, 0]
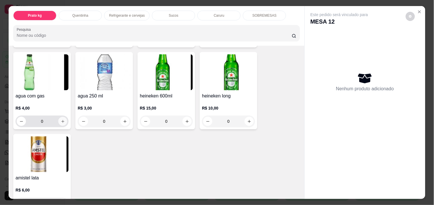
click at [61, 119] on icon "increase-product-quantity" at bounding box center [63, 121] width 4 height 4
type input "1"
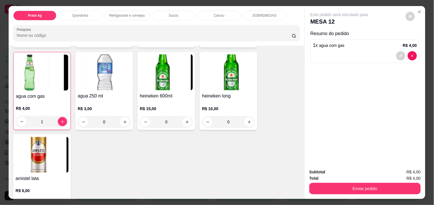
click at [371, 193] on div "Subtotal R$ 4,00 Total R$ 4,00 Enviar pedido" at bounding box center [365, 181] width 121 height 35
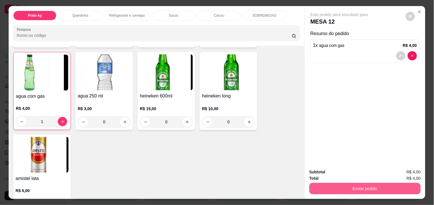
click at [369, 191] on button "Enviar pedido" at bounding box center [364, 189] width 111 height 12
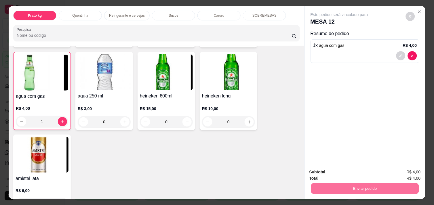
click at [352, 172] on button "Não registrar e enviar pedido" at bounding box center [346, 172] width 58 height 11
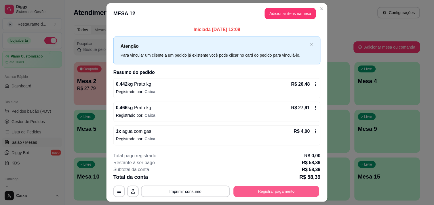
click at [292, 188] on button "Registrar pagamento" at bounding box center [277, 191] width 86 height 11
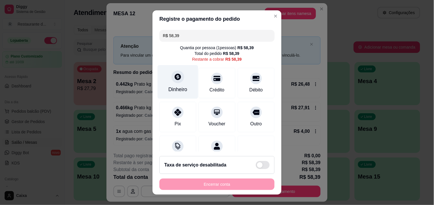
click at [172, 73] on div at bounding box center [178, 77] width 13 height 13
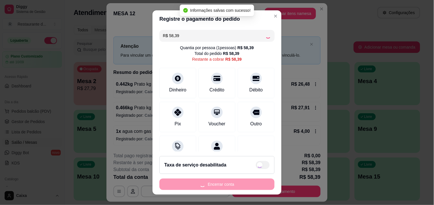
type input "R$ 0,00"
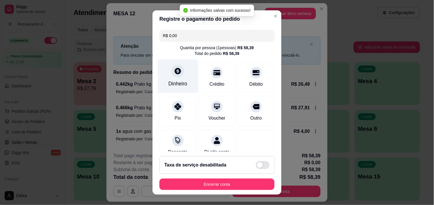
click at [172, 83] on div "Dinheiro" at bounding box center [177, 83] width 19 height 7
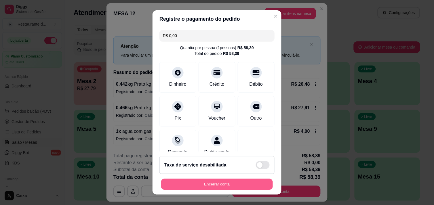
click at [231, 182] on button "Encerrar conta" at bounding box center [217, 184] width 112 height 11
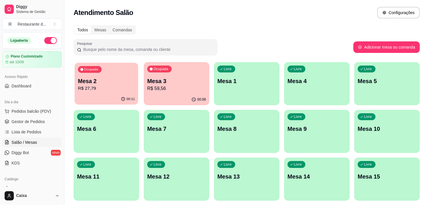
click at [120, 79] on p "Mesa 2" at bounding box center [106, 81] width 57 height 8
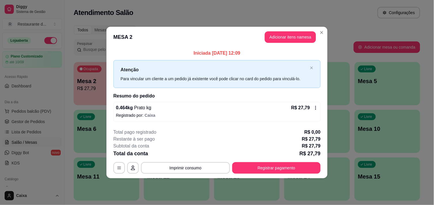
click at [120, 79] on div "Atenção Para vincular um cliente a um pedido já existente você pode clicar no c…" at bounding box center [216, 74] width 207 height 28
click at [274, 171] on button "Registrar pagamento" at bounding box center [276, 168] width 88 height 12
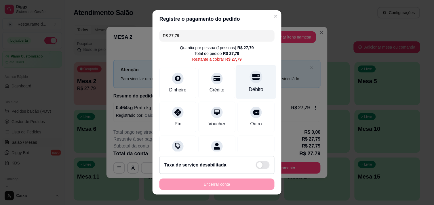
click at [250, 82] on div at bounding box center [256, 77] width 13 height 13
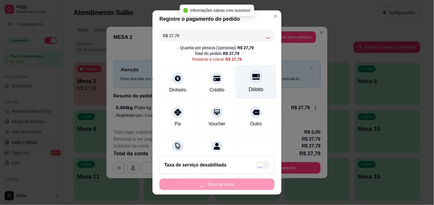
type input "R$ 0,00"
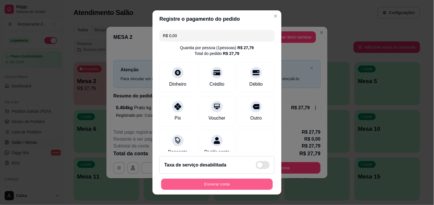
click at [208, 185] on button "Encerrar conta" at bounding box center [217, 184] width 112 height 11
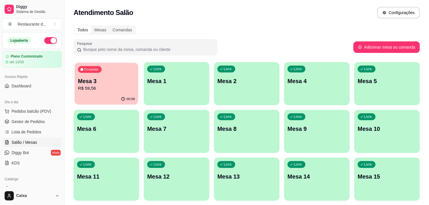
click at [103, 78] on p "Mesa 3" at bounding box center [106, 81] width 57 height 8
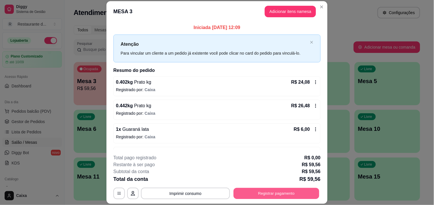
click at [254, 189] on button "Registrar pagamento" at bounding box center [277, 193] width 86 height 11
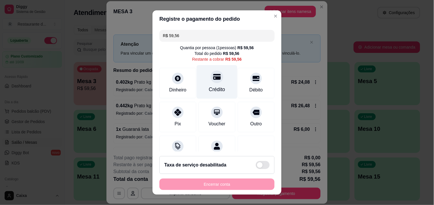
click at [216, 81] on div "Crédito" at bounding box center [217, 82] width 41 height 34
type input "R$ 0,00"
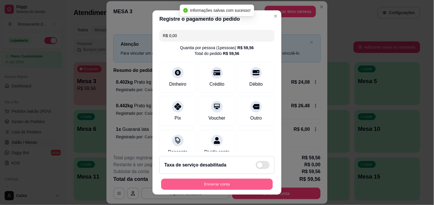
click at [217, 183] on button "Encerrar conta" at bounding box center [217, 184] width 112 height 11
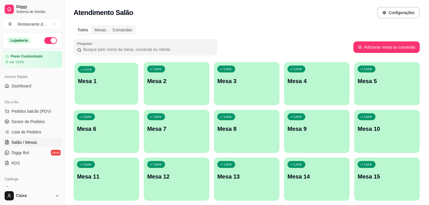
click at [123, 77] on p "Mesa 1" at bounding box center [106, 81] width 57 height 8
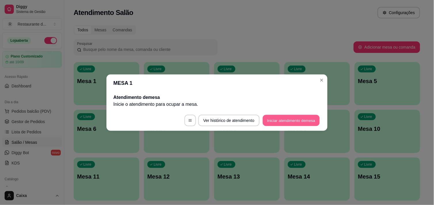
click at [286, 119] on button "Iniciar atendimento de mesa" at bounding box center [291, 120] width 57 height 11
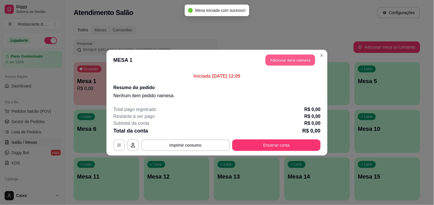
click at [281, 61] on button "Adicionar itens na mesa" at bounding box center [291, 59] width 50 height 11
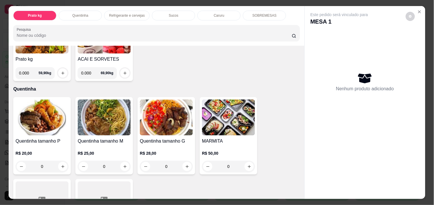
scroll to position [77, 0]
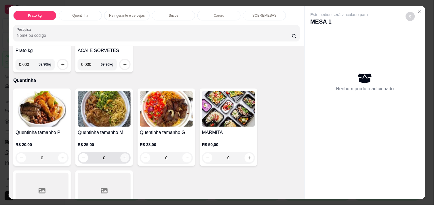
click at [123, 156] on icon "increase-product-quantity" at bounding box center [125, 158] width 4 height 4
type input "1"
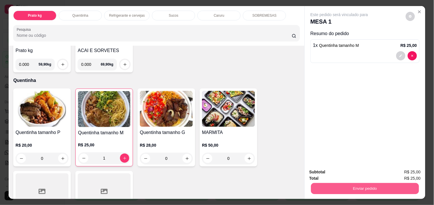
click at [360, 186] on button "Enviar pedido" at bounding box center [365, 188] width 108 height 11
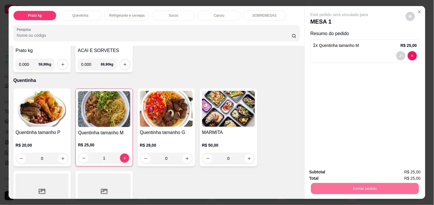
click at [352, 172] on button "Não registrar e enviar pedido" at bounding box center [346, 172] width 58 height 11
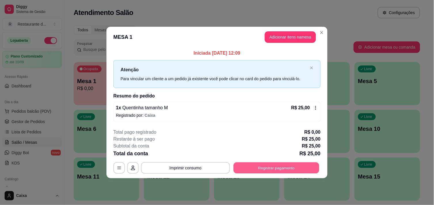
click at [288, 167] on button "Registrar pagamento" at bounding box center [277, 168] width 86 height 11
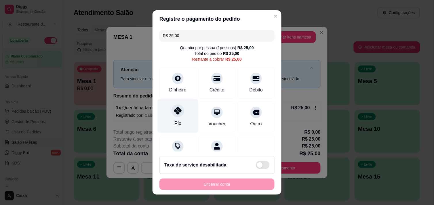
click at [175, 114] on icon at bounding box center [177, 110] width 7 height 7
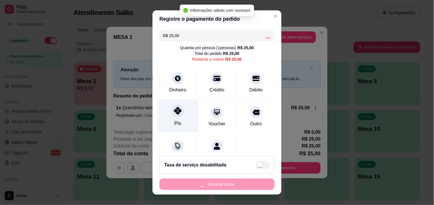
type input "R$ 0,00"
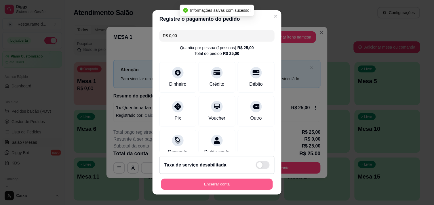
click at [216, 180] on button "Encerrar conta" at bounding box center [217, 184] width 112 height 11
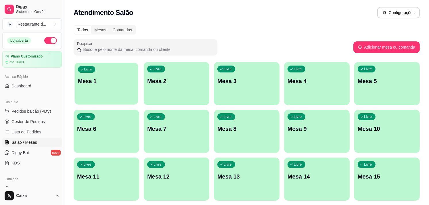
click at [99, 90] on div "Livre Mesa 1" at bounding box center [107, 80] width 64 height 35
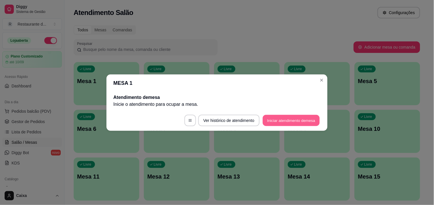
click at [280, 117] on button "Iniciar atendimento de mesa" at bounding box center [291, 120] width 57 height 11
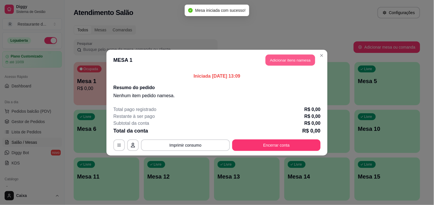
click at [293, 59] on button "Adicionar itens na mesa" at bounding box center [291, 59] width 50 height 11
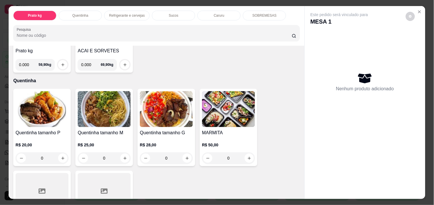
scroll to position [90, 0]
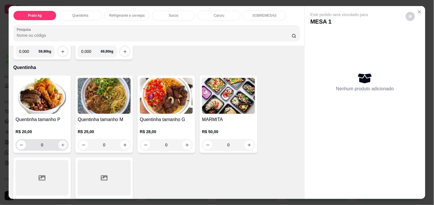
click at [61, 144] on icon "increase-product-quantity" at bounding box center [63, 145] width 4 height 4
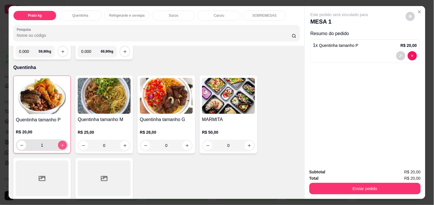
click at [60, 144] on icon "increase-product-quantity" at bounding box center [62, 145] width 4 height 4
type input "3"
click at [296, 188] on div "Item avulso Prato kg Prato kg 0.000 59,90 kg ACAI E SORVETES 0.000 69,90 kg Que…" at bounding box center [157, 122] width 296 height 153
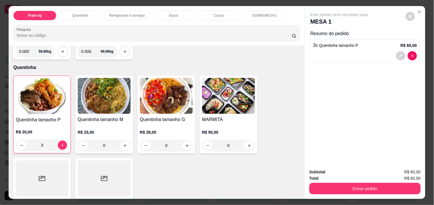
click at [296, 188] on div "Item avulso Prato kg Prato kg 0.000 59,90 kg ACAI E SORVETES 0.000 69,90 kg Que…" at bounding box center [157, 122] width 296 height 153
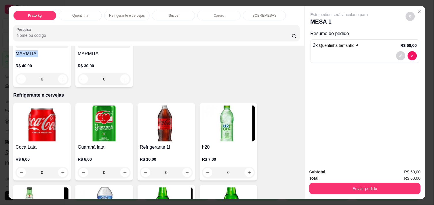
scroll to position [243, 0]
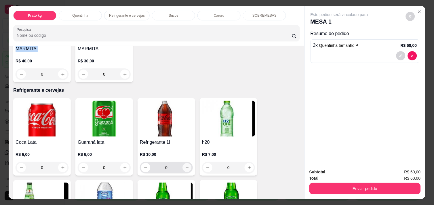
click at [185, 166] on icon "increase-product-quantity" at bounding box center [187, 168] width 4 height 4
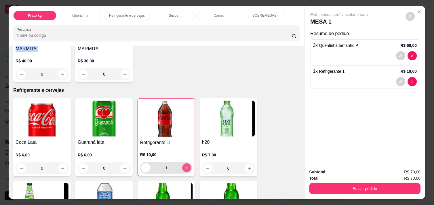
click at [185, 166] on icon "increase-product-quantity" at bounding box center [187, 168] width 4 height 4
type input "2"
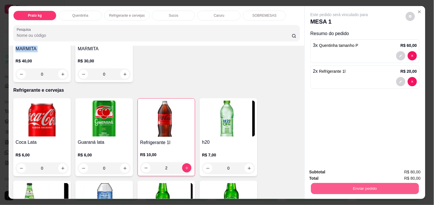
click at [363, 183] on button "Enviar pedido" at bounding box center [365, 188] width 108 height 11
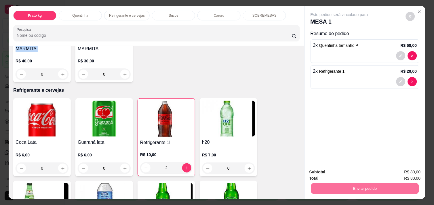
click at [348, 171] on button "Não registrar e enviar pedido" at bounding box center [346, 172] width 60 height 11
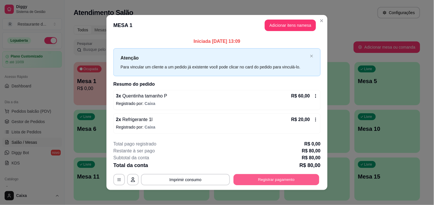
click at [281, 181] on button "Registrar pagamento" at bounding box center [277, 179] width 86 height 11
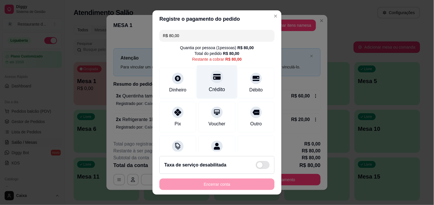
click at [209, 85] on div "Crédito" at bounding box center [217, 82] width 41 height 34
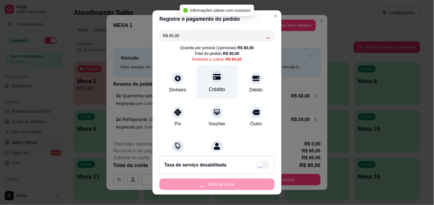
type input "R$ 0,00"
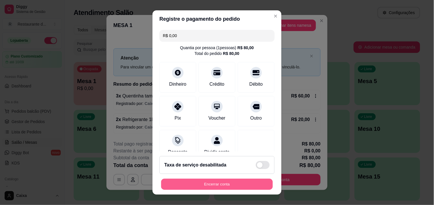
click at [211, 182] on button "Encerrar conta" at bounding box center [217, 184] width 112 height 11
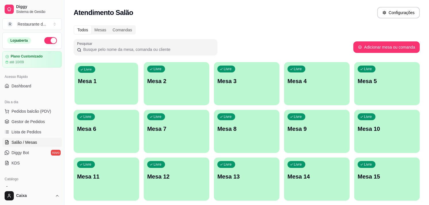
click at [124, 90] on div "Livre Mesa 1" at bounding box center [107, 80] width 64 height 35
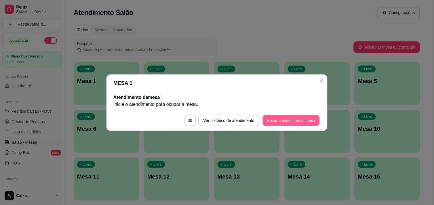
click at [283, 121] on button "Iniciar atendimento de mesa" at bounding box center [291, 120] width 57 height 11
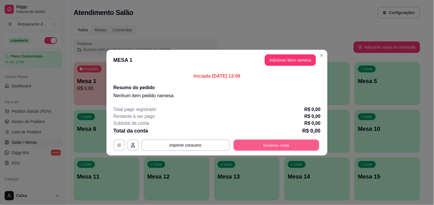
click at [284, 145] on button "Encerrar conta" at bounding box center [277, 145] width 86 height 11
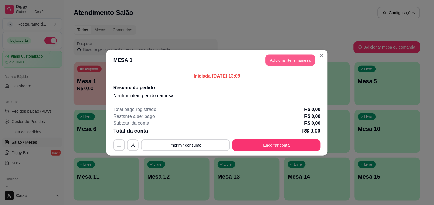
click at [290, 58] on button "Adicionar itens na mesa" at bounding box center [291, 59] width 50 height 11
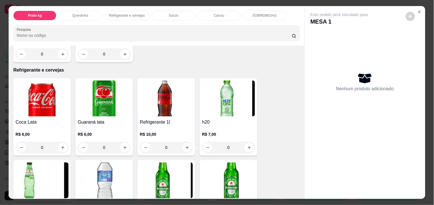
scroll to position [269, 0]
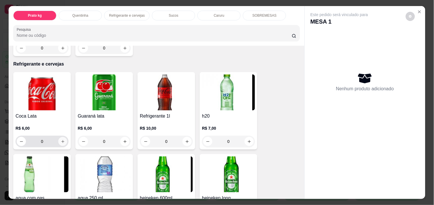
click at [61, 140] on icon "increase-product-quantity" at bounding box center [63, 142] width 4 height 4
type input "1"
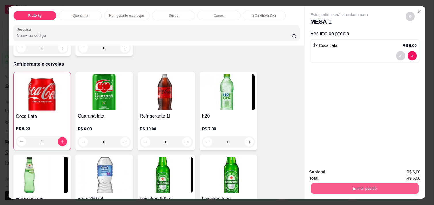
click at [342, 186] on button "Enviar pedido" at bounding box center [365, 188] width 108 height 11
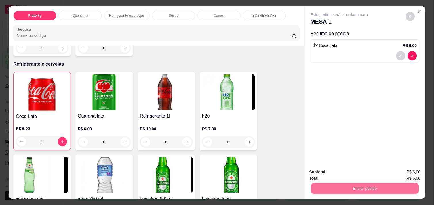
click at [334, 170] on button "Não registrar e enviar pedido" at bounding box center [346, 172] width 58 height 11
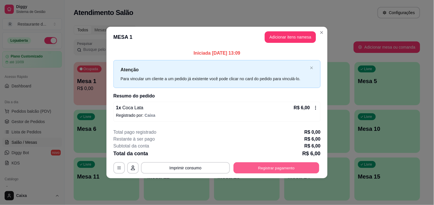
click at [277, 165] on button "Registrar pagamento" at bounding box center [277, 168] width 86 height 11
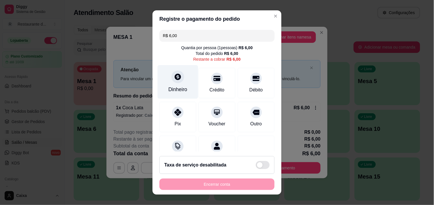
click at [179, 79] on div at bounding box center [178, 77] width 13 height 13
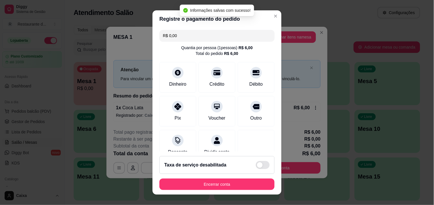
type input "R$ 0,00"
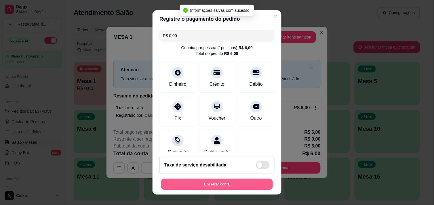
click at [241, 184] on button "Encerrar conta" at bounding box center [217, 184] width 112 height 11
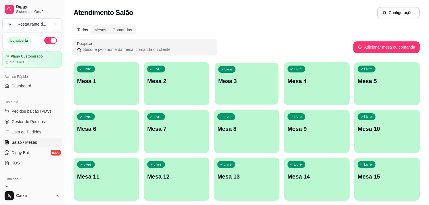
click at [252, 95] on div "Livre Mesa 3" at bounding box center [247, 80] width 64 height 35
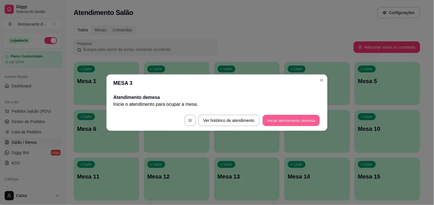
click at [298, 120] on button "Iniciar atendimento de mesa" at bounding box center [291, 120] width 57 height 11
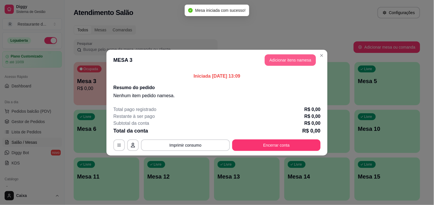
click at [290, 61] on button "Adicionar itens na mesa" at bounding box center [290, 60] width 51 height 12
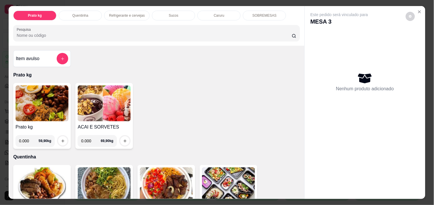
click at [26, 138] on input "0.000" at bounding box center [29, 141] width 20 height 12
type input "0.538"
click at [123, 140] on icon "increase-product-quantity" at bounding box center [125, 141] width 4 height 4
click at [123, 140] on icon "increase-product-quantity" at bounding box center [124, 141] width 3 height 3
click at [62, 139] on icon "increase-product-quantity" at bounding box center [63, 141] width 4 height 4
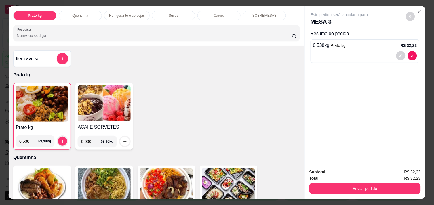
click at [369, 182] on div "Enviar pedido" at bounding box center [364, 188] width 111 height 13
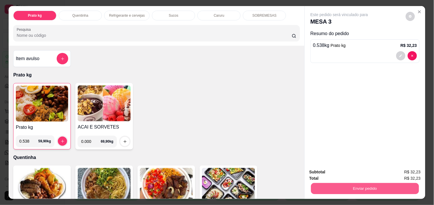
click at [367, 183] on button "Enviar pedido" at bounding box center [365, 188] width 108 height 11
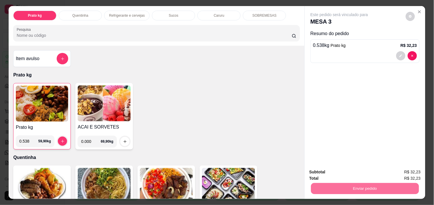
click at [362, 174] on button "Não registrar e enviar pedido" at bounding box center [346, 172] width 58 height 11
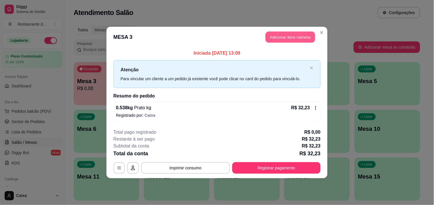
click at [301, 38] on button "Adicionar itens na mesa" at bounding box center [291, 37] width 50 height 11
click at [301, 38] on div "Prato kg Quentinha Refrigerante e cervejas Sucos Caruru SOBREMESAS Pesquisa" at bounding box center [155, 25] width 299 height 40
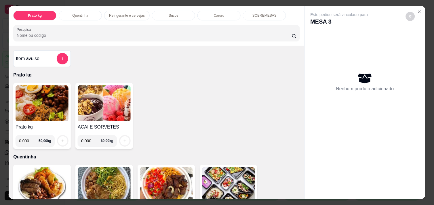
click at [27, 138] on input "0.000" at bounding box center [29, 141] width 20 height 12
type input "0.352"
click at [61, 139] on icon "increase-product-quantity" at bounding box center [63, 141] width 4 height 4
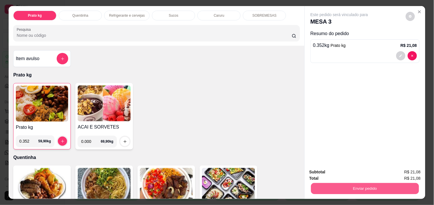
click at [371, 186] on button "Enviar pedido" at bounding box center [365, 188] width 108 height 11
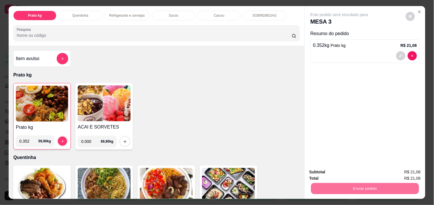
click at [355, 172] on button "Não registrar e enviar pedido" at bounding box center [346, 172] width 58 height 11
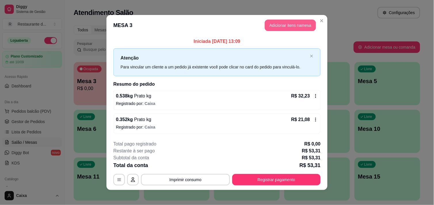
click at [286, 24] on button "Adicionar itens na mesa" at bounding box center [290, 26] width 51 height 12
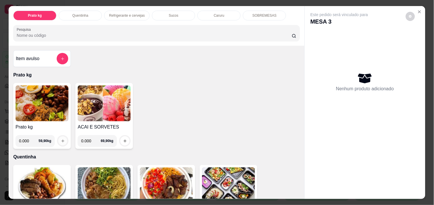
click at [58, 137] on button "increase-product-quantity" at bounding box center [62, 141] width 9 height 9
click at [418, 9] on icon "Close" at bounding box center [419, 11] width 5 height 5
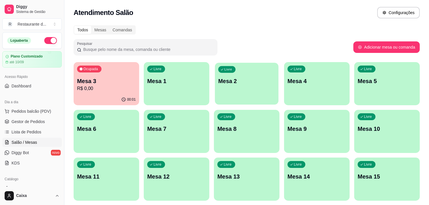
click at [248, 77] on div "Livre Mesa 2" at bounding box center [247, 80] width 64 height 35
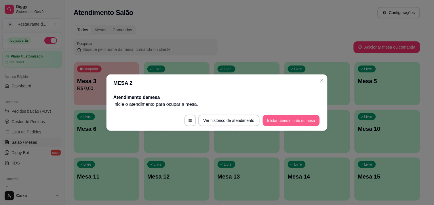
click at [287, 117] on button "Iniciar atendimento de mesa" at bounding box center [291, 120] width 57 height 11
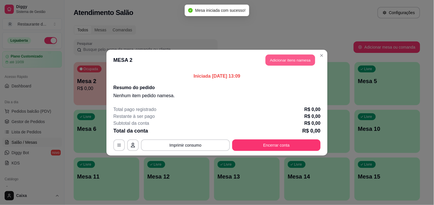
click at [285, 62] on button "Adicionar itens na mesa" at bounding box center [291, 59] width 50 height 11
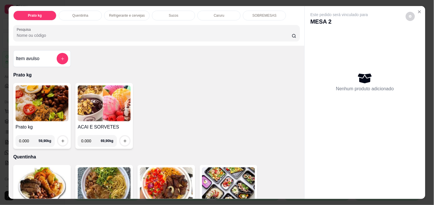
click at [27, 139] on input "0.000" at bounding box center [29, 141] width 20 height 12
type input "0.358"
click at [61, 138] on button "increase-product-quantity" at bounding box center [62, 141] width 9 height 9
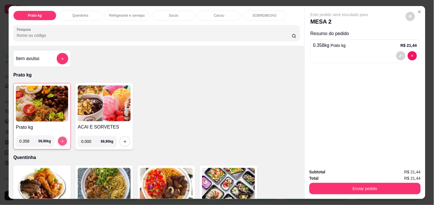
click at [61, 139] on icon "increase-product-quantity" at bounding box center [62, 141] width 4 height 4
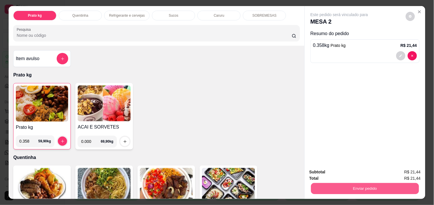
click at [368, 188] on button "Enviar pedido" at bounding box center [365, 188] width 108 height 11
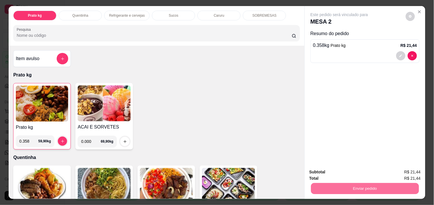
click at [346, 168] on button "Não registrar e enviar pedido" at bounding box center [346, 172] width 58 height 11
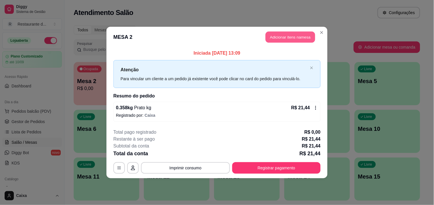
click at [295, 37] on button "Adicionar itens na mesa" at bounding box center [291, 37] width 50 height 11
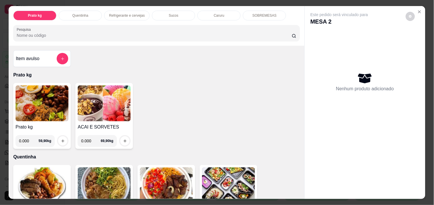
click at [28, 138] on input "0.000" at bounding box center [29, 141] width 20 height 12
type input "0.352"
click at [58, 139] on button "increase-product-quantity" at bounding box center [62, 141] width 9 height 9
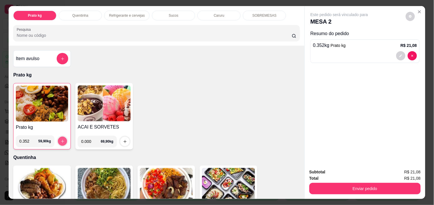
click at [60, 139] on icon "increase-product-quantity" at bounding box center [62, 141] width 4 height 4
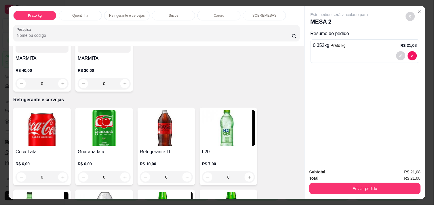
scroll to position [243, 0]
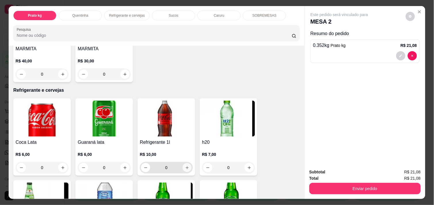
click at [185, 166] on icon "increase-product-quantity" at bounding box center [187, 168] width 4 height 4
type input "1"
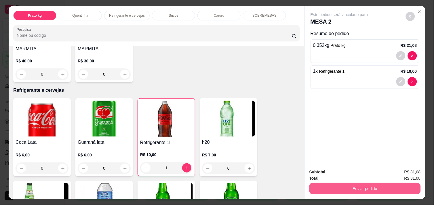
click at [353, 191] on button "Enviar pedido" at bounding box center [364, 189] width 111 height 12
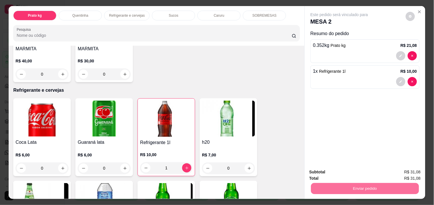
click at [341, 174] on button "Não registrar e enviar pedido" at bounding box center [346, 172] width 60 height 11
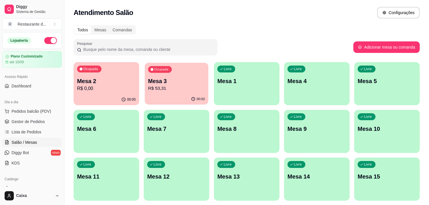
click at [177, 91] on p "R$ 53,31" at bounding box center [176, 88] width 57 height 7
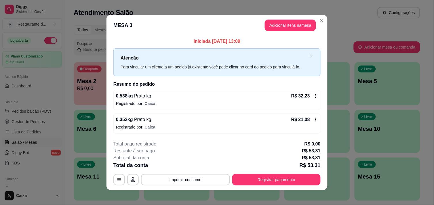
click at [313, 119] on icon at bounding box center [315, 119] width 5 height 5
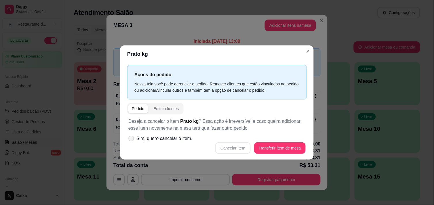
click at [132, 137] on icon at bounding box center [131, 138] width 4 height 3
click at [132, 140] on input "Sim, quero cancelar o item." at bounding box center [130, 142] width 4 height 4
checkbox input "true"
click at [232, 148] on button "Cancelar item" at bounding box center [233, 147] width 34 height 11
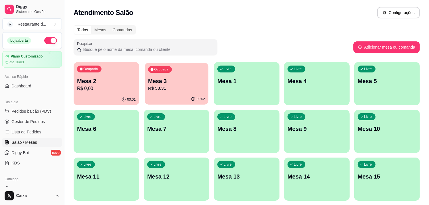
click at [160, 81] on p "Mesa 3" at bounding box center [176, 81] width 57 height 8
click at [239, 77] on div "Livre Mesa 1" at bounding box center [247, 80] width 64 height 35
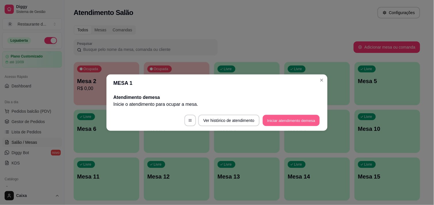
click at [279, 119] on button "Iniciar atendimento de mesa" at bounding box center [291, 120] width 57 height 11
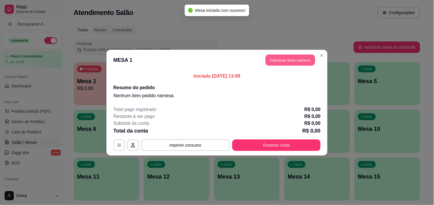
click at [281, 58] on button "Adicionar itens na mesa" at bounding box center [291, 59] width 50 height 11
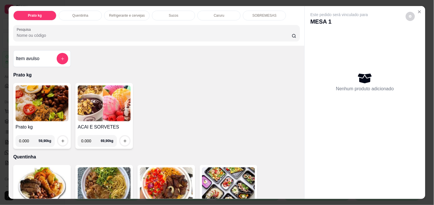
click at [29, 139] on input "0.000" at bounding box center [29, 141] width 20 height 12
type input "0.786"
click at [61, 139] on icon "increase-product-quantity" at bounding box center [63, 141] width 4 height 4
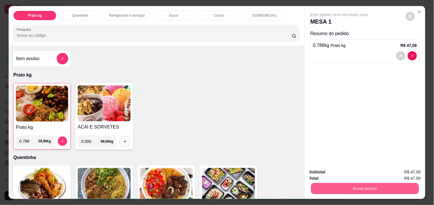
click at [350, 186] on button "Enviar pedido" at bounding box center [365, 188] width 108 height 11
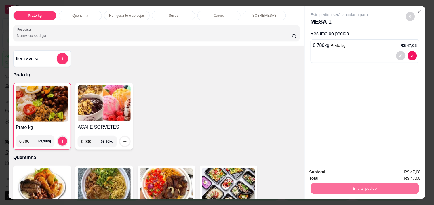
click at [335, 171] on button "Não registrar e enviar pedido" at bounding box center [346, 172] width 58 height 11
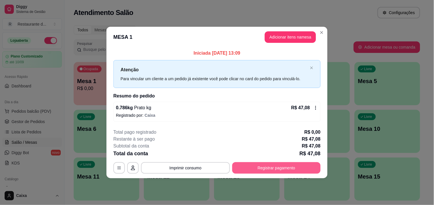
click at [275, 169] on button "Registrar pagamento" at bounding box center [276, 168] width 88 height 12
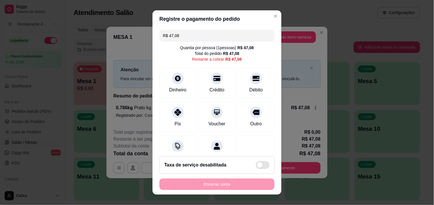
click at [178, 35] on input "R$ 47,08" at bounding box center [217, 36] width 108 height 12
click at [171, 58] on div "Quantia por pessoa ( 1 pessoas) R$ 47,08 Total do pedido R$ 47,08 Restante a co…" at bounding box center [216, 53] width 115 height 17
click at [176, 33] on input "R$ 0,40" at bounding box center [217, 36] width 108 height 12
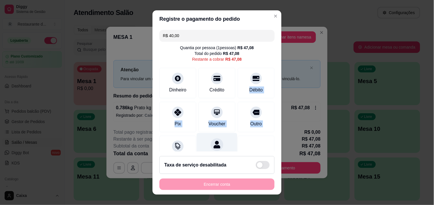
drag, startPoint x: 234, startPoint y: 68, endPoint x: 225, endPoint y: 140, distance: 72.8
click at [225, 140] on div "R$ 40,00 Quantia por pessoa ( 1 pessoas) R$ 47,08 Total do pedido R$ 47,08 Rest…" at bounding box center [217, 90] width 129 height 124
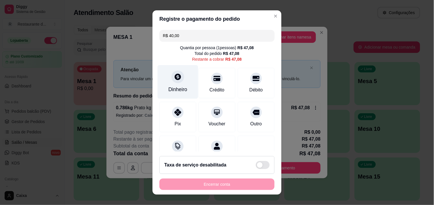
drag, startPoint x: 225, startPoint y: 140, endPoint x: 172, endPoint y: 84, distance: 77.0
click at [172, 84] on div "Dinheiro" at bounding box center [178, 82] width 41 height 34
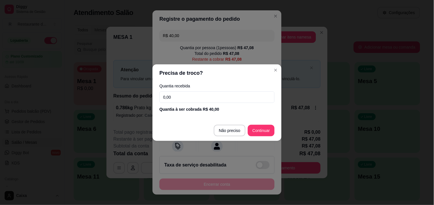
click at [213, 104] on div "Quantia recebida 0,00 Quantia à ser cobrada R$ 40,00" at bounding box center [217, 98] width 129 height 33
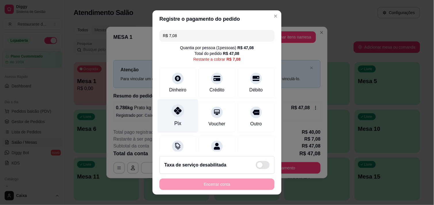
click at [177, 115] on div at bounding box center [178, 110] width 13 height 13
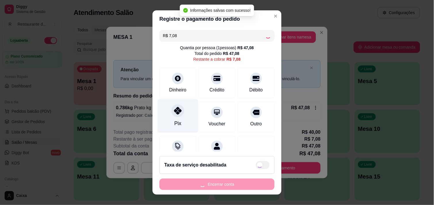
type input "R$ 0,00"
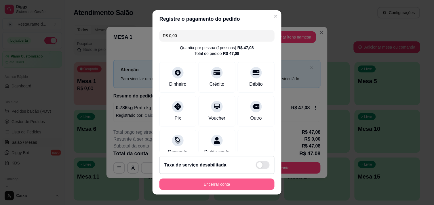
click at [211, 186] on button "Encerrar conta" at bounding box center [216, 185] width 115 height 12
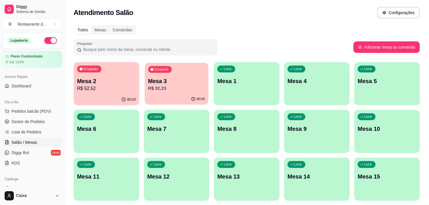
click at [203, 78] on p "Mesa 3" at bounding box center [176, 81] width 57 height 8
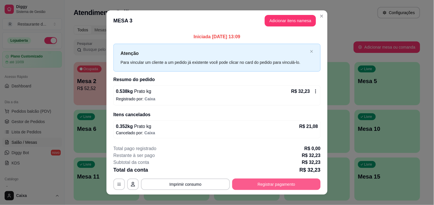
click at [272, 183] on button "Registrar pagamento" at bounding box center [276, 185] width 88 height 12
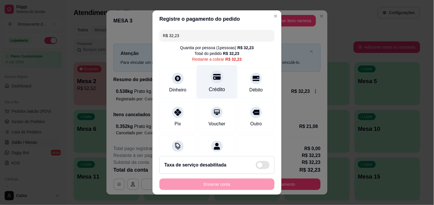
click at [212, 83] on div at bounding box center [217, 77] width 13 height 13
type input "R$ 0,00"
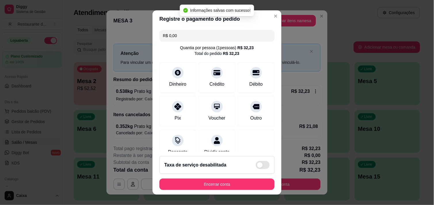
click at [228, 176] on footer "Taxa de serviço desabilitada Encerrar conta" at bounding box center [217, 173] width 129 height 43
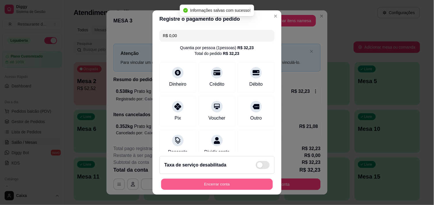
click at [226, 185] on button "Encerrar conta" at bounding box center [217, 184] width 112 height 11
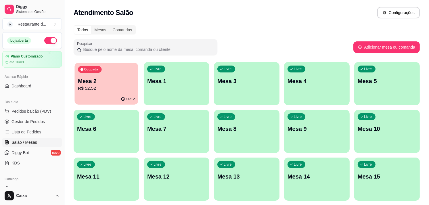
click at [120, 69] on div "Ocupada Mesa 2 R$ 52,52" at bounding box center [107, 78] width 64 height 31
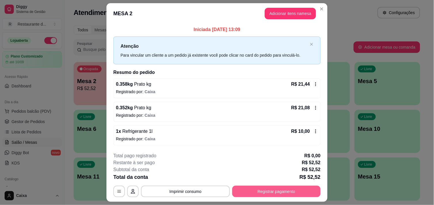
click at [273, 192] on button "Registrar pagamento" at bounding box center [276, 192] width 88 height 12
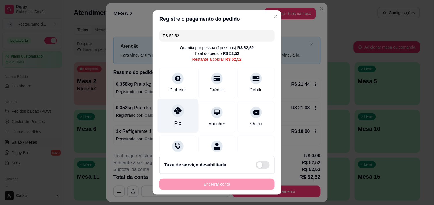
click at [174, 116] on div at bounding box center [178, 110] width 13 height 13
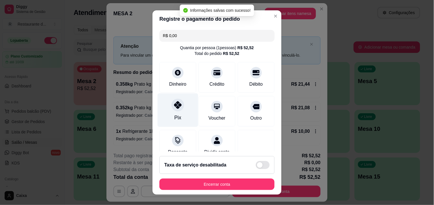
type input "R$ 0,00"
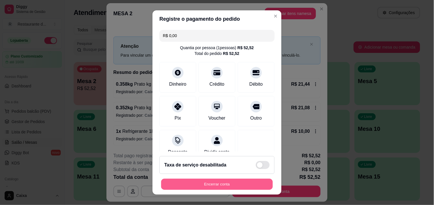
click at [203, 184] on button "Encerrar conta" at bounding box center [217, 184] width 112 height 11
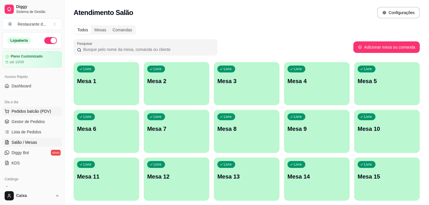
click at [36, 114] on span "Pedidos balcão (PDV)" at bounding box center [32, 112] width 40 height 6
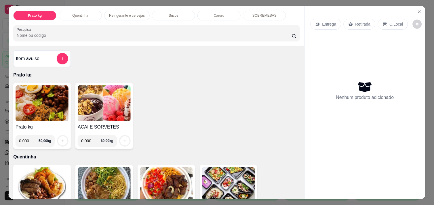
scroll to position [68, 0]
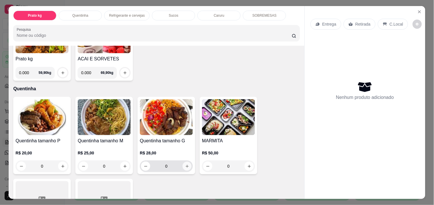
click at [185, 164] on icon "increase-product-quantity" at bounding box center [187, 166] width 4 height 4
type input "1"
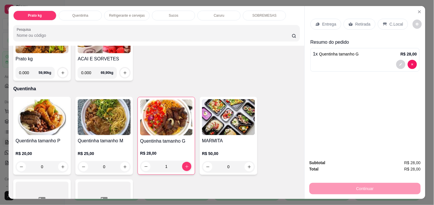
click at [390, 24] on p "C.Local" at bounding box center [397, 24] width 14 height 6
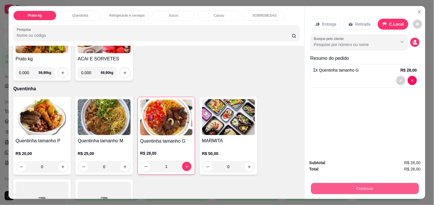
click at [365, 183] on button "Continuar" at bounding box center [365, 188] width 108 height 11
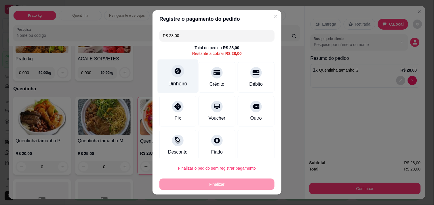
click at [175, 73] on icon at bounding box center [178, 71] width 6 height 6
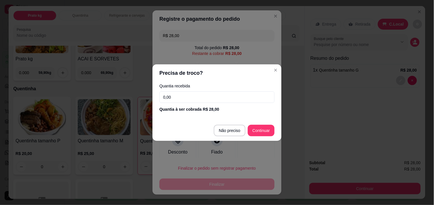
click at [224, 96] on input "0,00" at bounding box center [216, 98] width 115 height 12
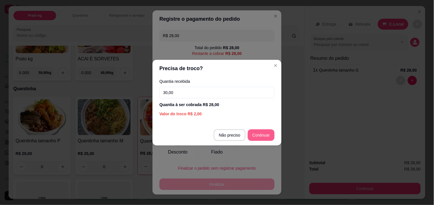
type input "30,00"
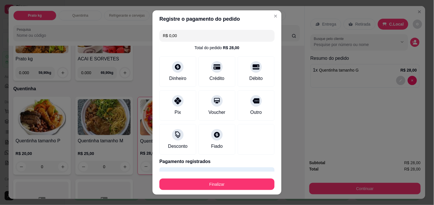
type input "R$ 0,00"
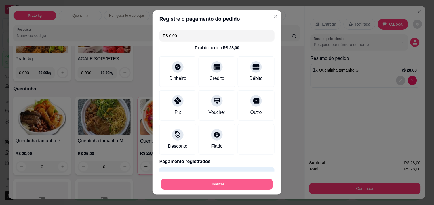
click at [234, 186] on button "Finalizar" at bounding box center [217, 184] width 112 height 11
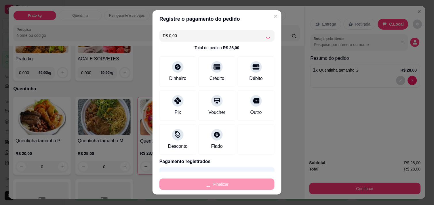
type input "0"
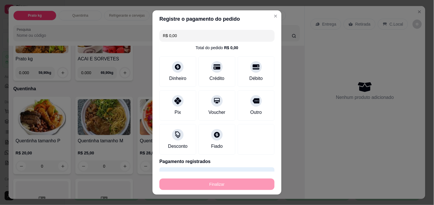
type input "-R$ 28,00"
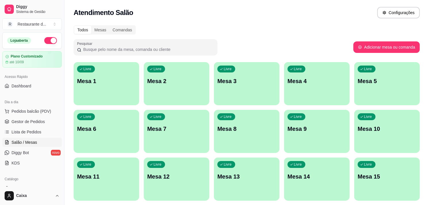
click at [234, 186] on div "Livre Mesa 13" at bounding box center [247, 176] width 66 height 36
click at [234, 186] on div "Livre Mesa 13" at bounding box center [247, 175] width 64 height 35
click at [106, 89] on div "Livre Mesa 1" at bounding box center [107, 80] width 64 height 35
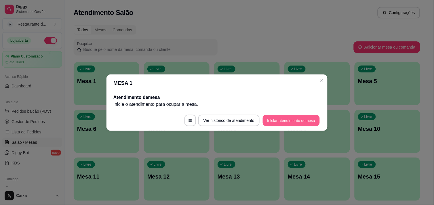
click at [301, 125] on button "Iniciar atendimento de mesa" at bounding box center [291, 120] width 57 height 11
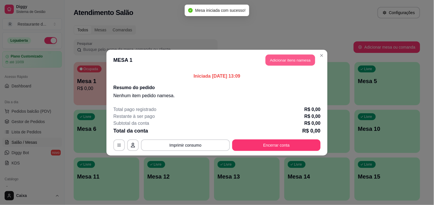
click at [296, 57] on button "Adicionar itens na mesa" at bounding box center [291, 59] width 50 height 11
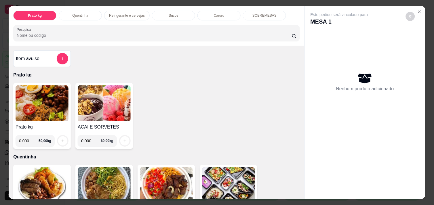
click at [88, 139] on input "0.000" at bounding box center [91, 141] width 20 height 12
type input "0.334"
click at [121, 140] on button "increase-product-quantity" at bounding box center [125, 141] width 9 height 9
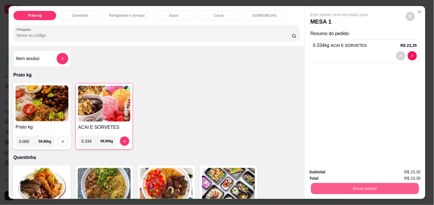
click at [365, 189] on button "Enviar pedido" at bounding box center [365, 188] width 108 height 11
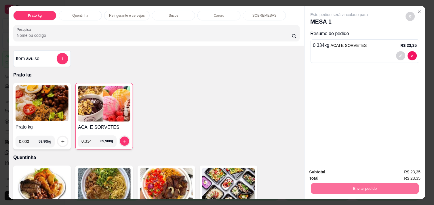
click at [339, 169] on button "Não registrar e enviar pedido" at bounding box center [346, 172] width 58 height 11
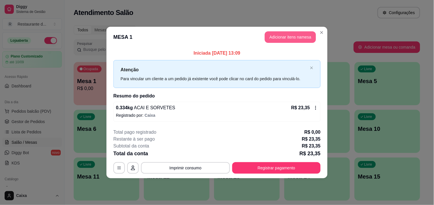
click at [294, 37] on button "Adicionar itens na mesa" at bounding box center [290, 37] width 51 height 12
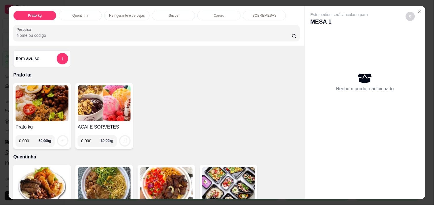
click at [88, 136] on input "0.000" at bounding box center [91, 141] width 20 height 12
type input "0.168"
click at [123, 139] on icon "increase-product-quantity" at bounding box center [125, 141] width 4 height 4
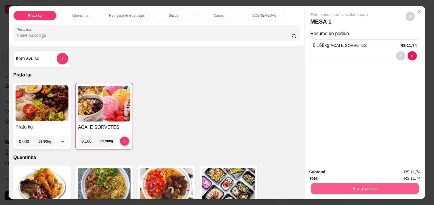
click at [330, 189] on button "Enviar pedido" at bounding box center [365, 188] width 108 height 11
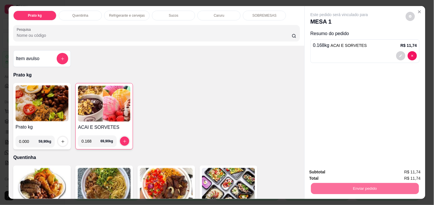
click at [332, 168] on button "Não registrar e enviar pedido" at bounding box center [346, 172] width 58 height 11
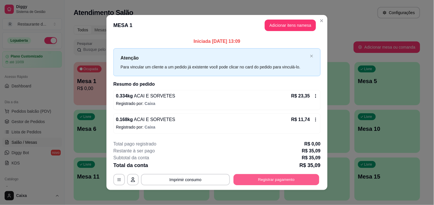
click at [289, 180] on button "Registrar pagamento" at bounding box center [277, 179] width 86 height 11
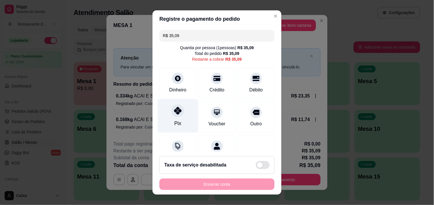
click at [176, 122] on div "Pix" at bounding box center [177, 123] width 7 height 7
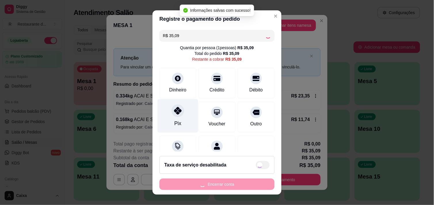
type input "R$ 0,00"
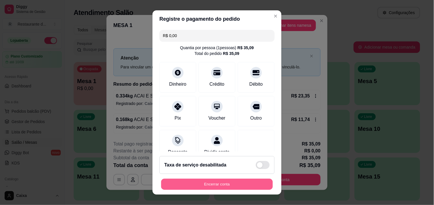
click at [194, 184] on button "Encerrar conta" at bounding box center [217, 184] width 112 height 11
